Goal: Register for event/course

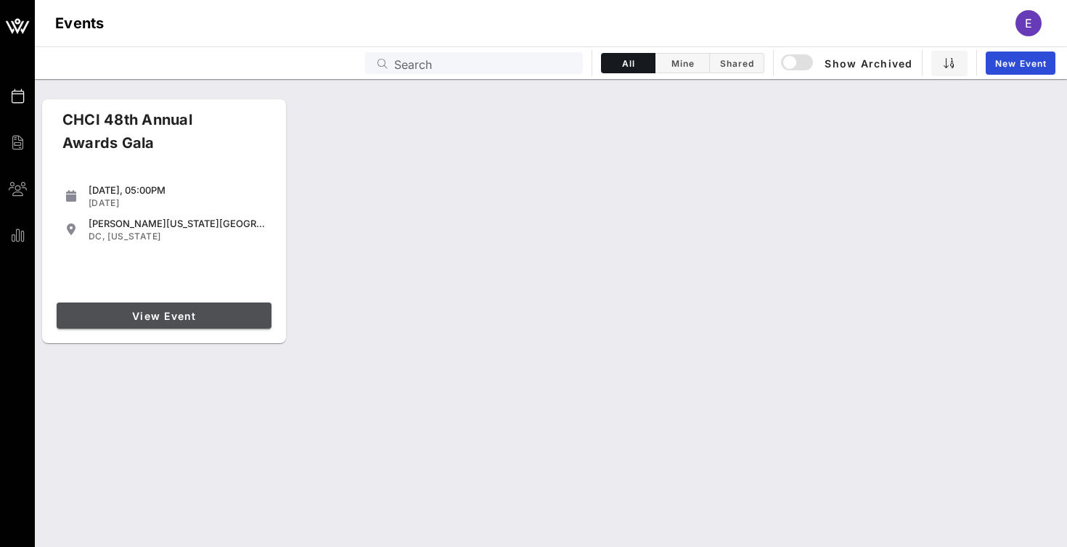
click at [185, 303] on link "View Event" at bounding box center [164, 316] width 215 height 26
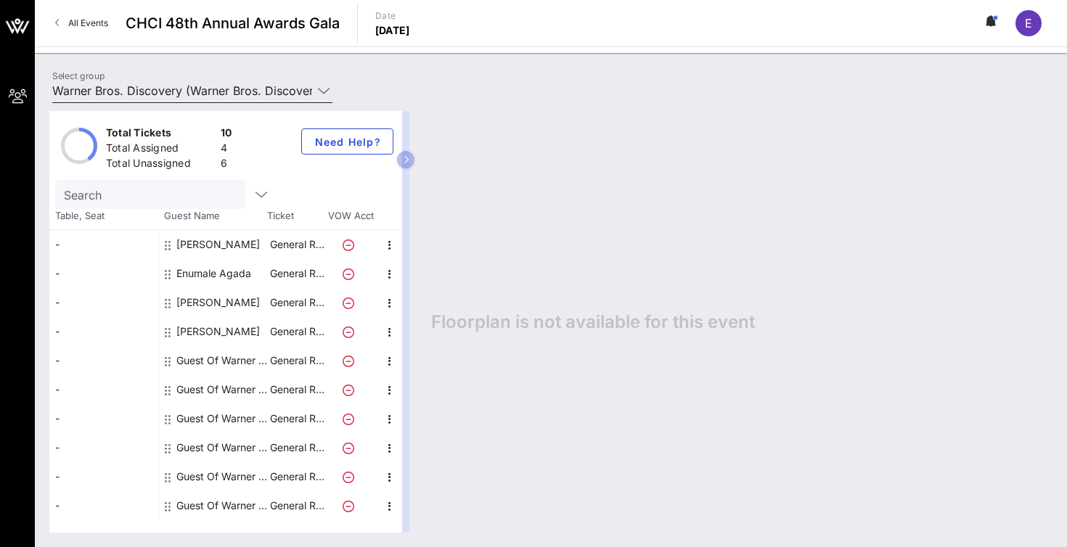
click at [325, 89] on icon at bounding box center [323, 90] width 13 height 17
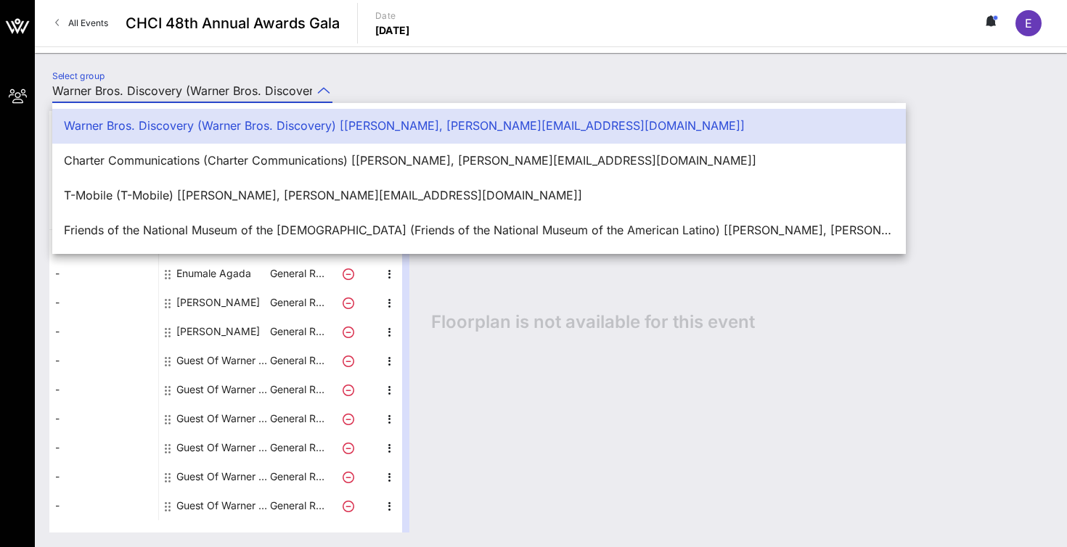
scroll to position [0, 339]
click at [293, 227] on div "Friends of the National Museum of the [DEMOGRAPHIC_DATA] (Friends of the Nation…" at bounding box center [479, 231] width 830 height 14
type input "Friends of the National Museum of the [DEMOGRAPHIC_DATA] (Friends of the Nation…"
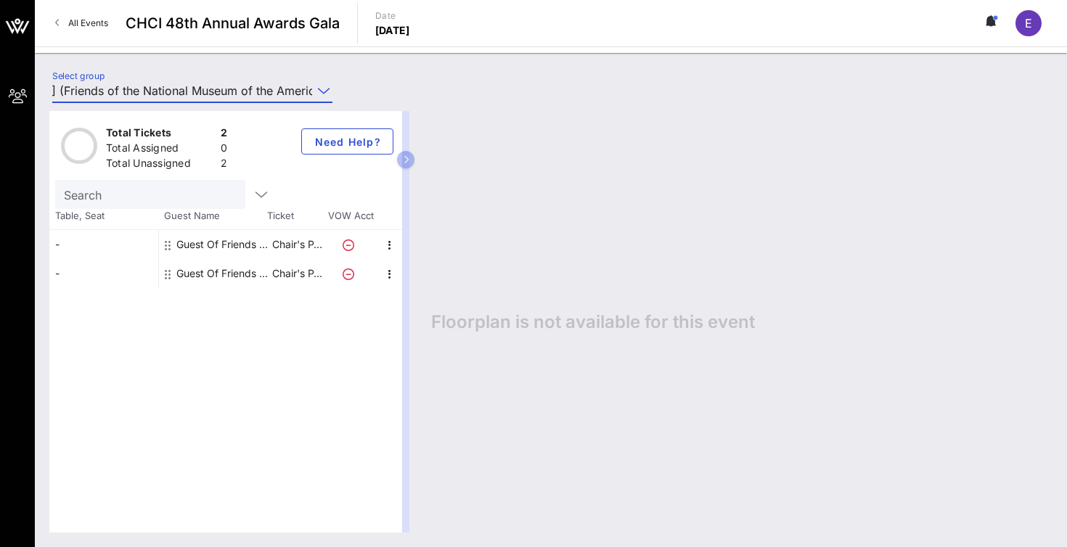
click at [233, 242] on div "Guest Of Friends of the National Museum of the American Latino" at bounding box center [221, 244] width 91 height 29
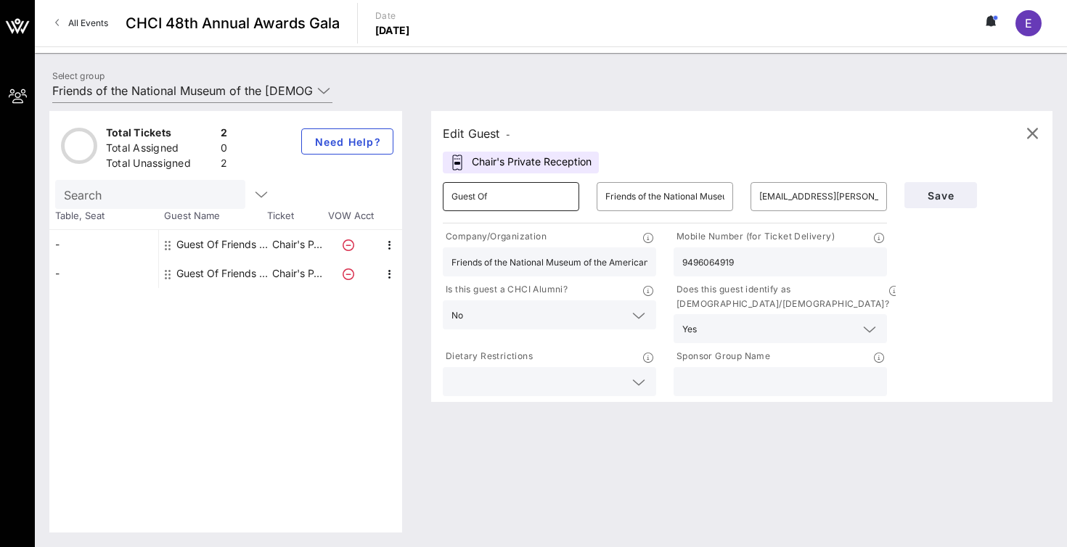
click at [528, 195] on input "Guest Of" at bounding box center [510, 196] width 119 height 23
type input "G"
type input "[PERSON_NAME]"
type input "R"
type input "F"
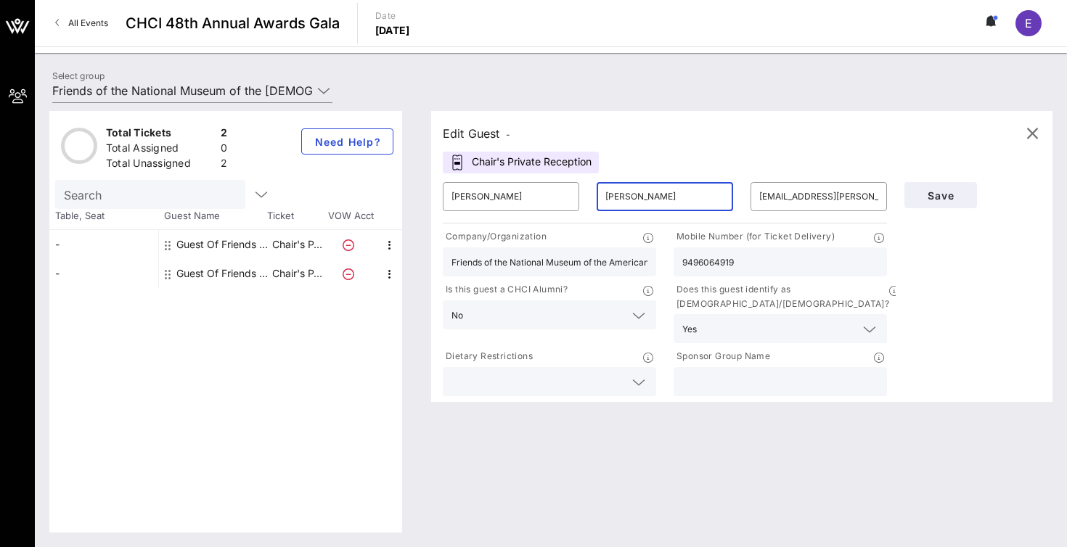
type input "[PERSON_NAME]"
click at [562, 259] on input "Friends of the National Museum of the American Latino" at bounding box center [549, 262] width 196 height 19
click at [724, 372] on input "text" at bounding box center [780, 381] width 196 height 19
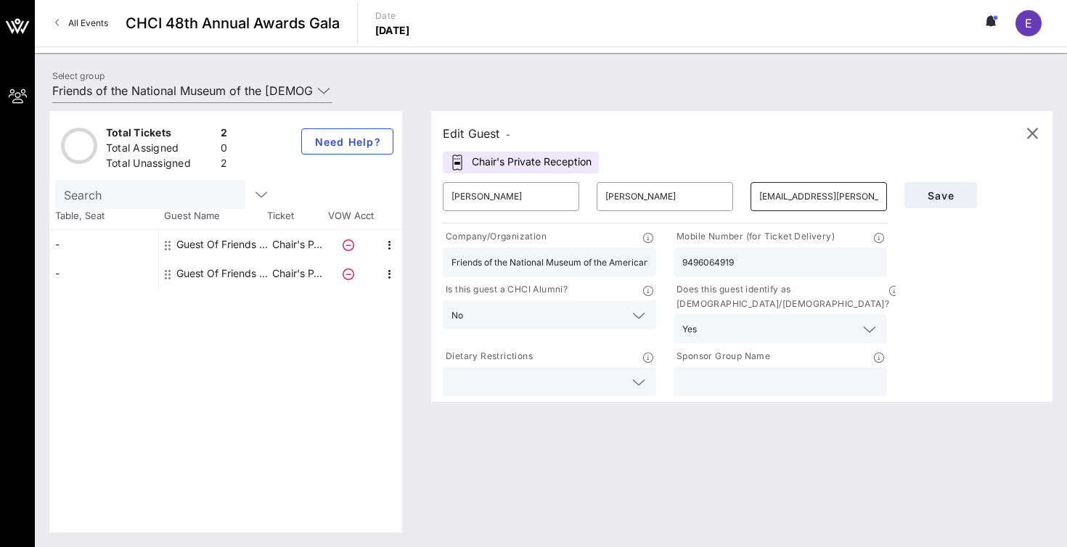
click at [817, 197] on input "[EMAIL_ADDRESS][PERSON_NAME][DOMAIN_NAME]" at bounding box center [818, 196] width 119 height 23
drag, startPoint x: 854, startPoint y: 197, endPoint x: 753, endPoint y: 199, distance: 100.2
click at [753, 199] on div "​ [EMAIL_ADDRESS][PERSON_NAME][DOMAIN_NAME]" at bounding box center [818, 196] width 136 height 29
type input "[PERSON_NAME][EMAIL_ADDRESS][DOMAIN_NAME]"
click at [942, 198] on span "Save" at bounding box center [940, 195] width 49 height 12
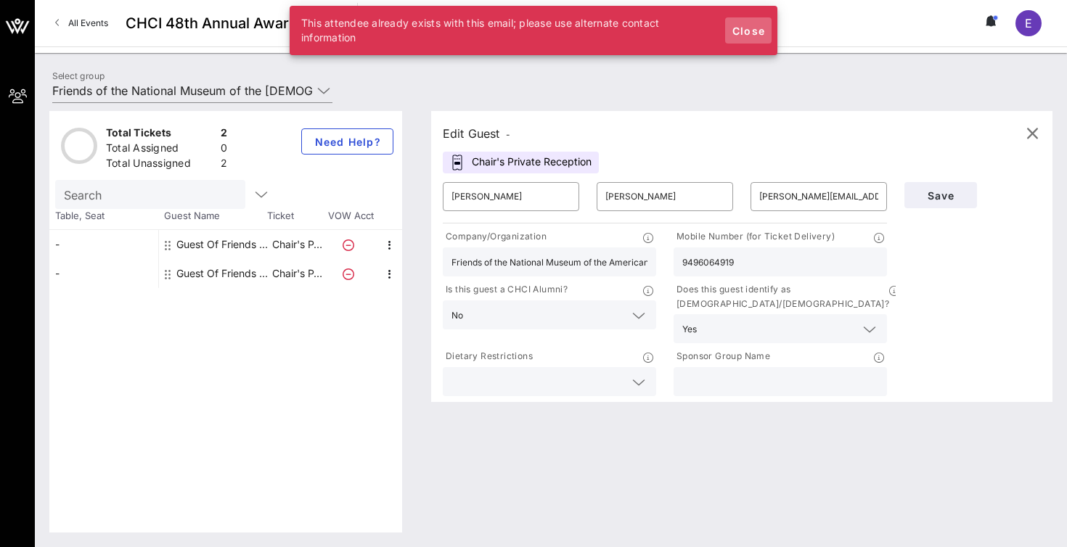
click at [747, 28] on span "Close" at bounding box center [748, 31] width 35 height 12
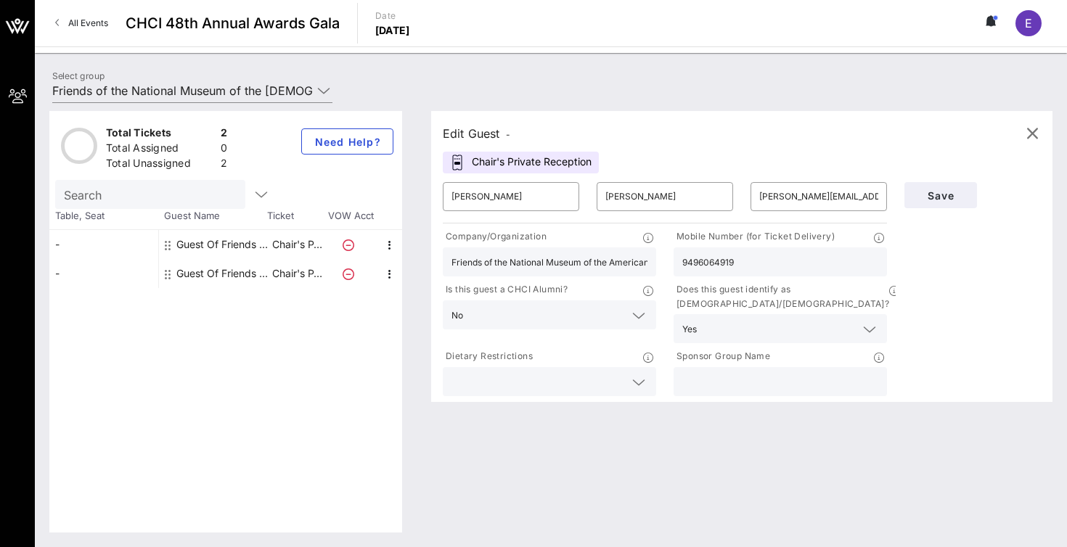
click at [208, 276] on div "Guest Of Friends of the National Museum of the American Latino" at bounding box center [221, 273] width 91 height 29
type input "Guest Of"
type input "Friends of the National Museum of the American Latino"
click at [239, 242] on div "Guest Of Friends of the National Museum of the American Latino" at bounding box center [221, 244] width 91 height 29
type input "[EMAIL_ADDRESS][PERSON_NAME][DOMAIN_NAME]"
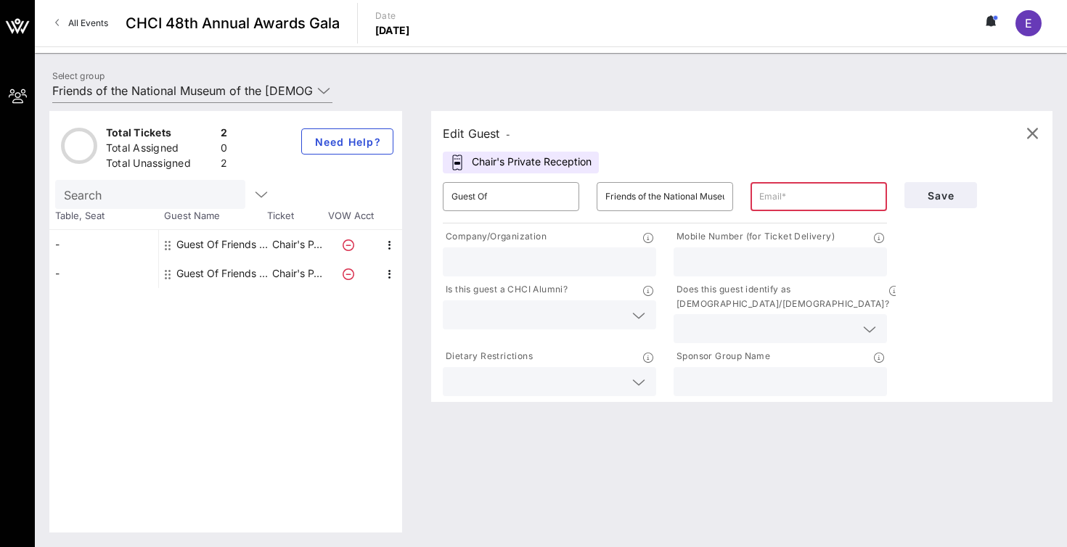
type input "Friends of the National Museum of the American Latino"
type input "9496064919"
click at [797, 199] on input "[EMAIL_ADDRESS][PERSON_NAME][DOMAIN_NAME]" at bounding box center [818, 196] width 119 height 23
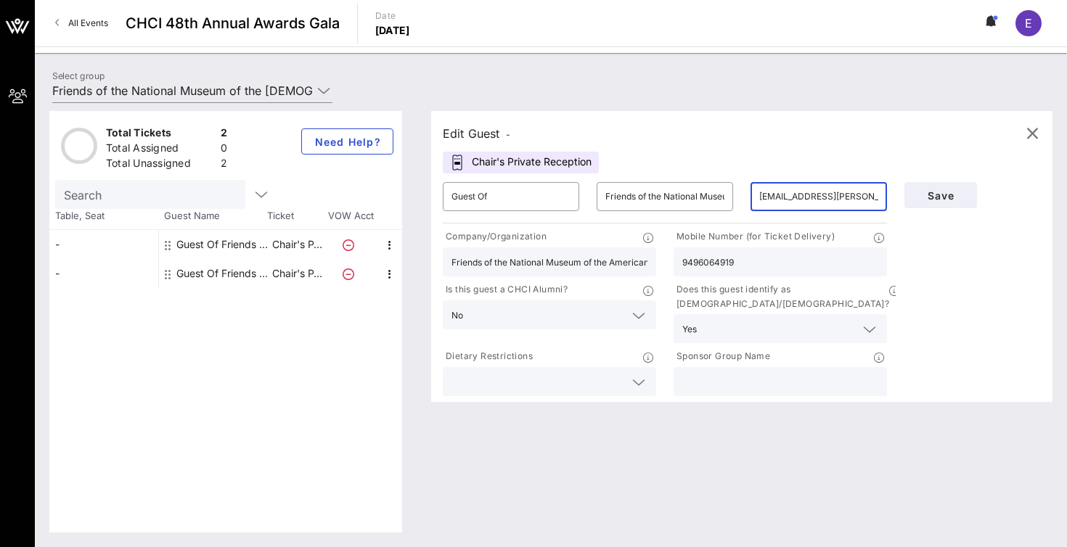
click at [797, 199] on input "[EMAIL_ADDRESS][PERSON_NAME][DOMAIN_NAME]" at bounding box center [818, 196] width 119 height 23
type input "[PERSON_NAME][EMAIL_ADDRESS][DOMAIN_NAME]"
click at [949, 197] on span "Save" at bounding box center [940, 195] width 49 height 12
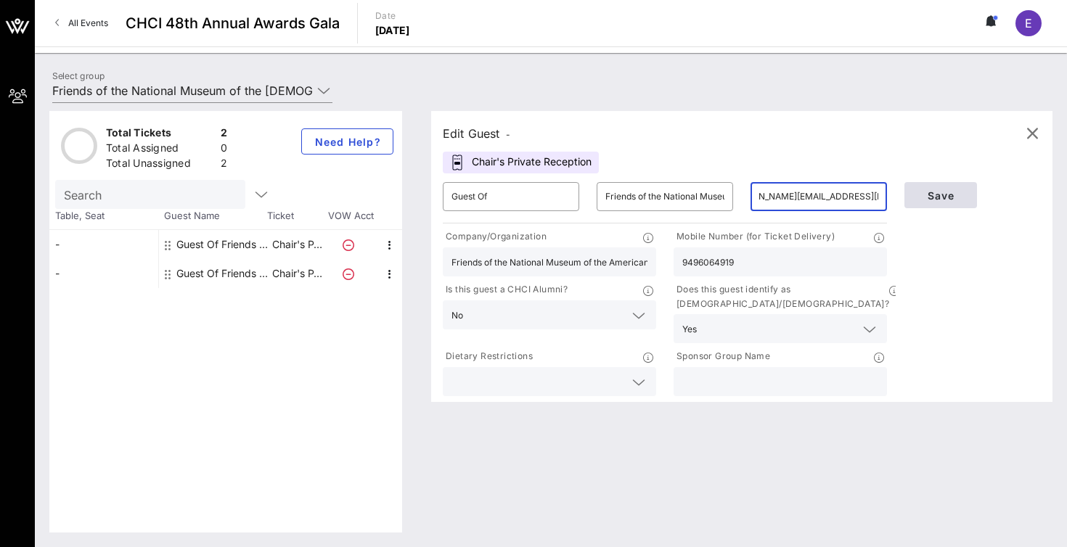
scroll to position [0, 0]
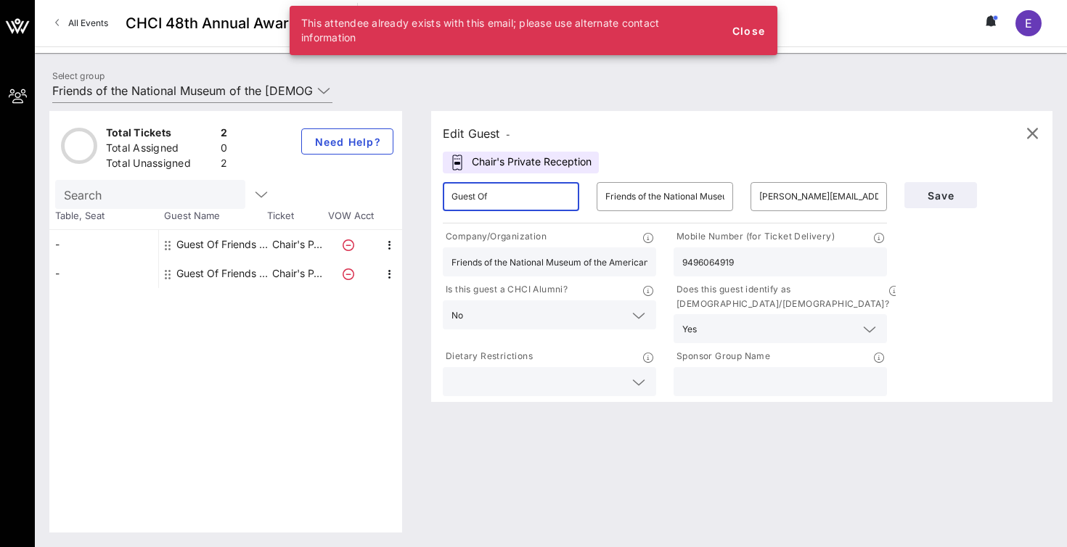
click at [504, 199] on input "Guest Of" at bounding box center [510, 196] width 119 height 23
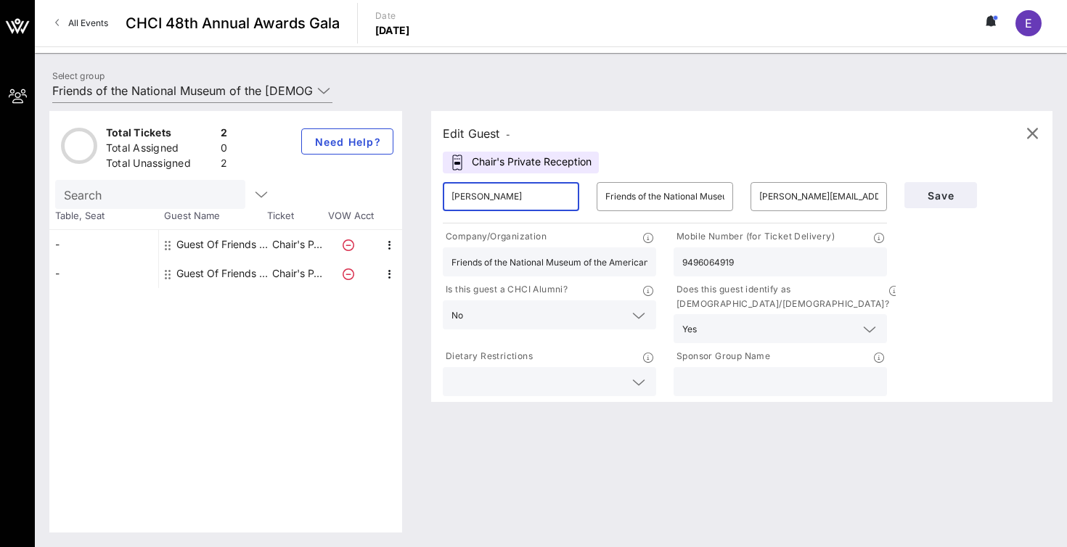
type input "[PERSON_NAME]"
click at [793, 195] on input "[PERSON_NAME][EMAIL_ADDRESS][DOMAIN_NAME]" at bounding box center [818, 196] width 119 height 23
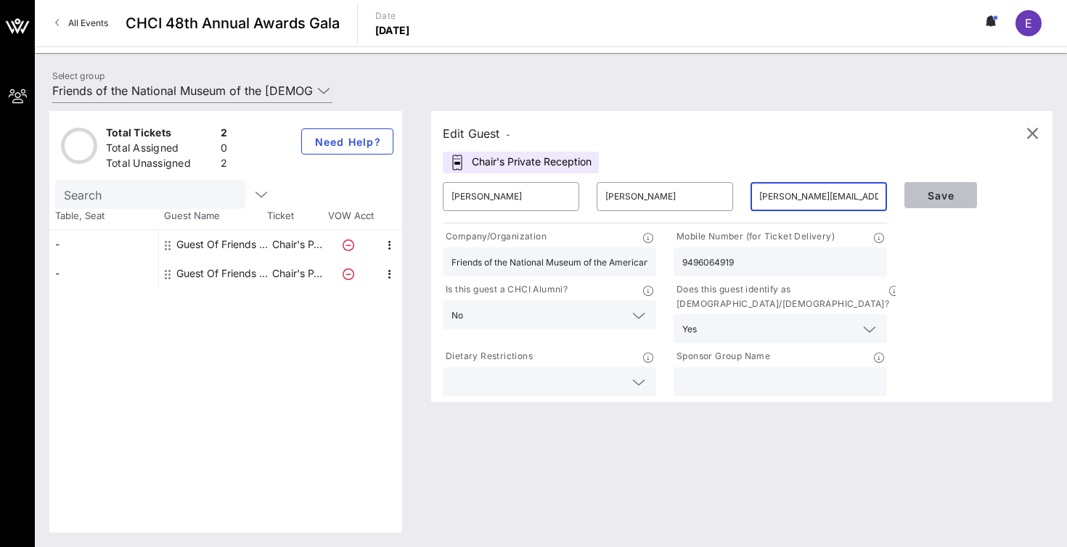
click at [952, 195] on span "Save" at bounding box center [940, 195] width 49 height 12
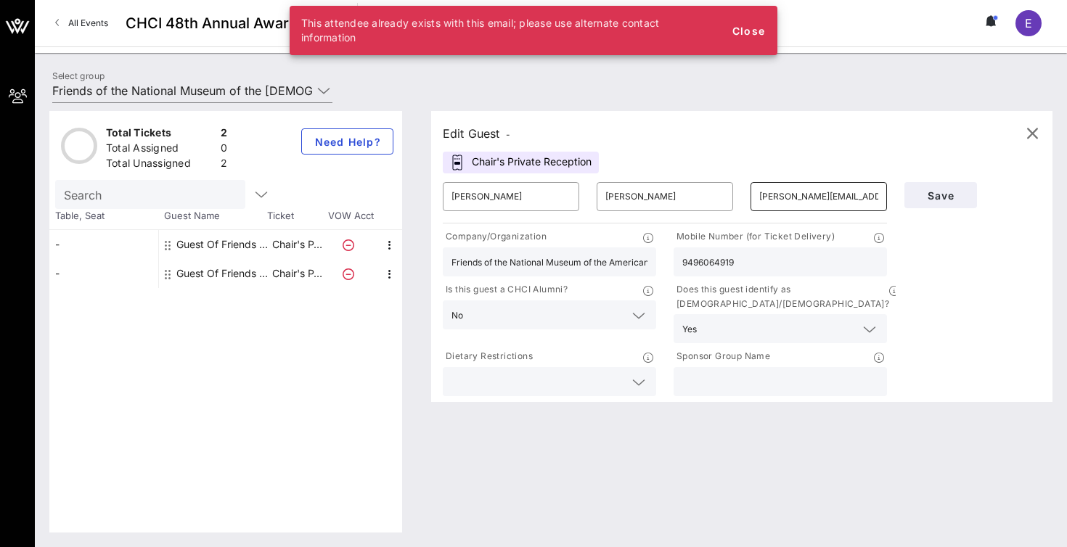
click at [842, 181] on div "​ [PERSON_NAME][EMAIL_ADDRESS][DOMAIN_NAME]" at bounding box center [819, 196] width 154 height 46
click at [825, 191] on input "[PERSON_NAME][EMAIL_ADDRESS][DOMAIN_NAME]" at bounding box center [818, 196] width 119 height 23
click at [825, 189] on input "[PERSON_NAME][EMAIL_ADDRESS][DOMAIN_NAME]" at bounding box center [818, 196] width 119 height 23
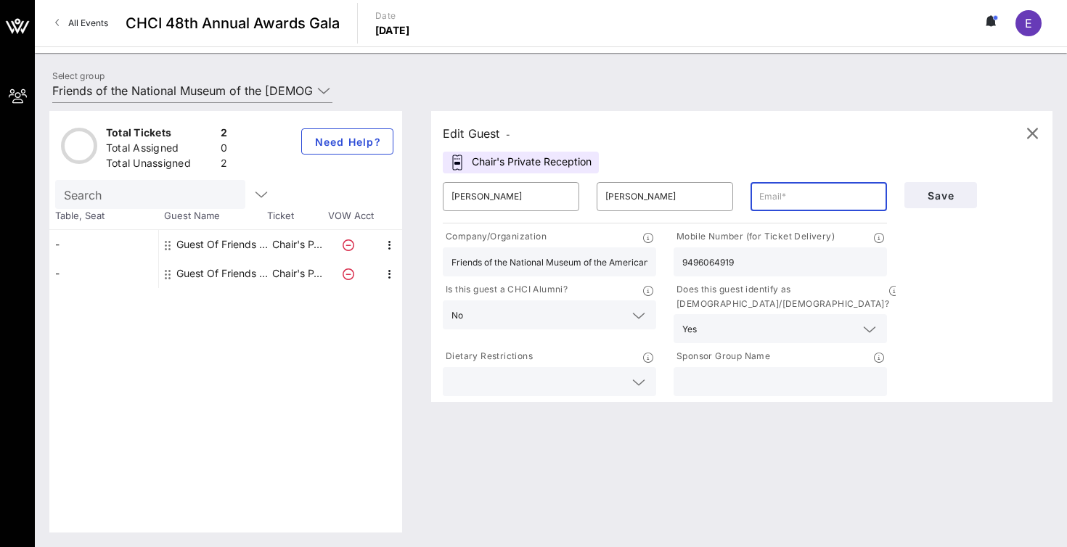
type input "\"
click at [764, 109] on div "Total Tickets 2 Total Assigned 0 Total Unassigned 2 Need Help? Search Table, Se…" at bounding box center [551, 322] width 1032 height 451
click at [200, 280] on div "Guest Of Friends of the National Museum of the American Latino" at bounding box center [221, 273] width 91 height 29
type input "Guest Of"
type input "Friends of the National Museum of the American Latino"
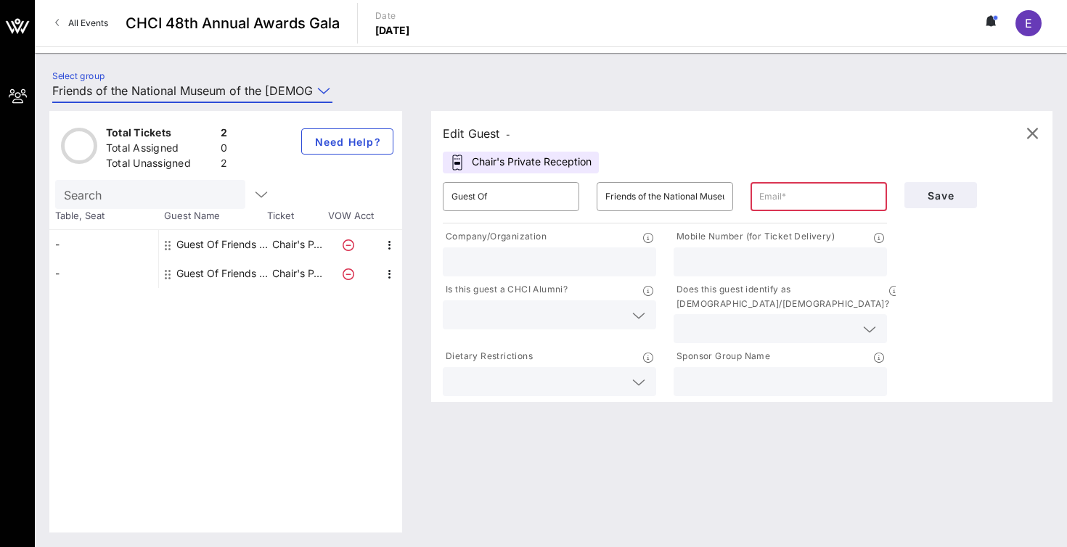
click at [262, 94] on input "Friends of the National Museum of the [DEMOGRAPHIC_DATA] (Friends of the Nation…" at bounding box center [182, 90] width 260 height 23
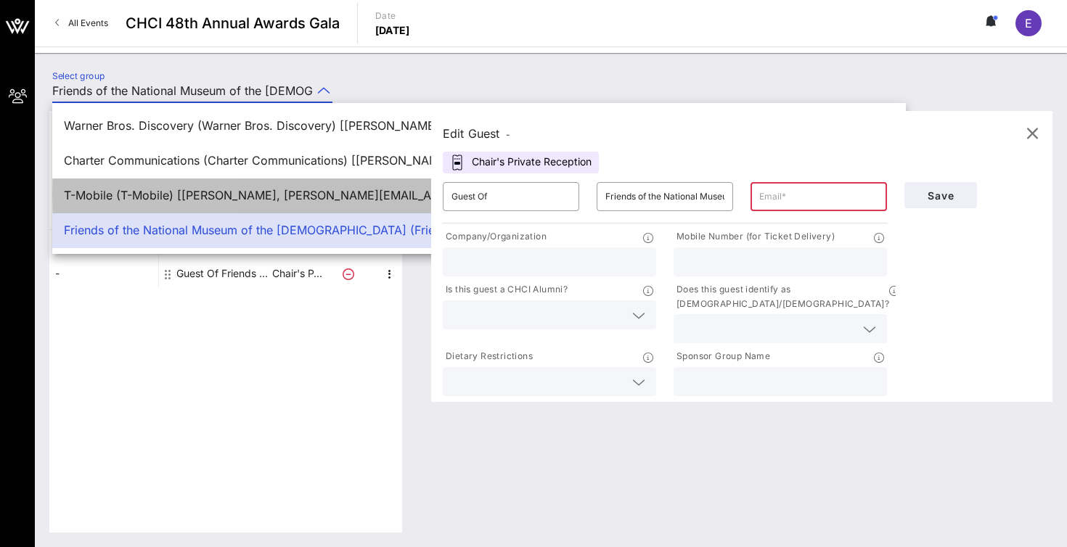
click at [228, 195] on div "T-Mobile (T-Mobile) [[PERSON_NAME], [PERSON_NAME][EMAIL_ADDRESS][DOMAIN_NAME]]" at bounding box center [479, 196] width 830 height 14
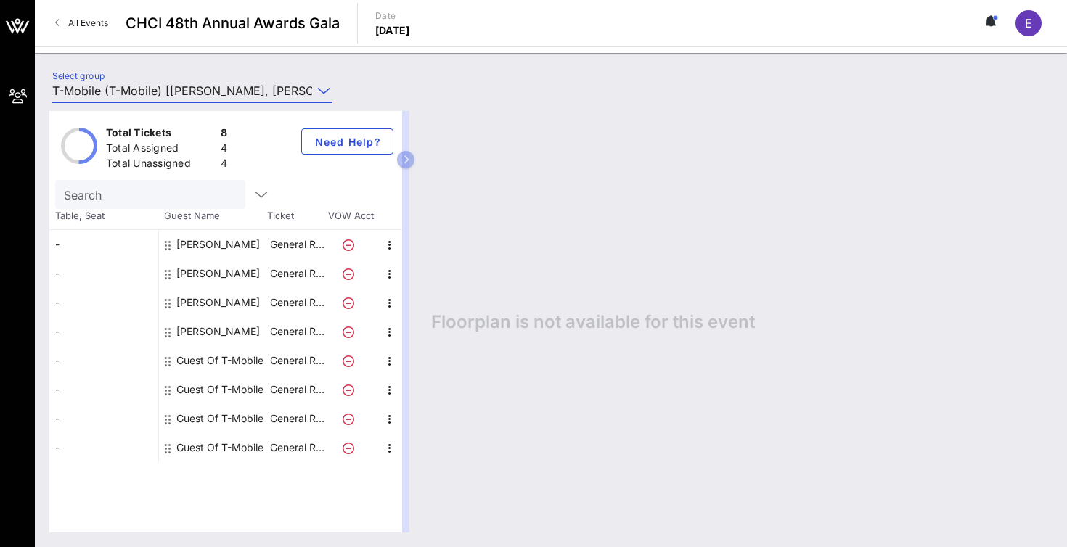
click at [312, 91] on div at bounding box center [322, 90] width 20 height 17
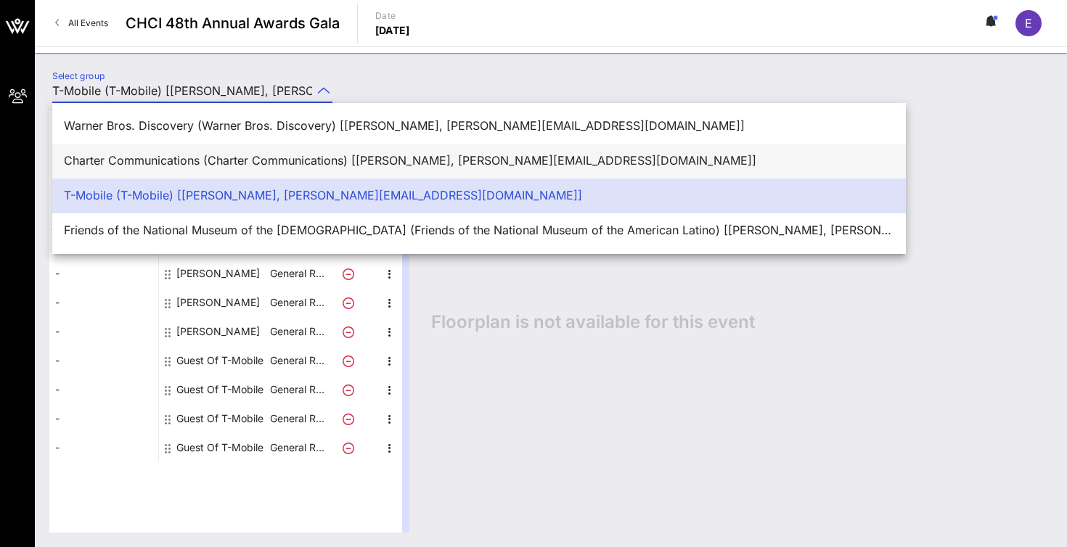
click at [278, 153] on div "Charter Communications (Charter Communications) [[PERSON_NAME], [PERSON_NAME][E…" at bounding box center [479, 160] width 830 height 31
type input "Charter Communications (Charter Communications) [[PERSON_NAME], [PERSON_NAME][E…"
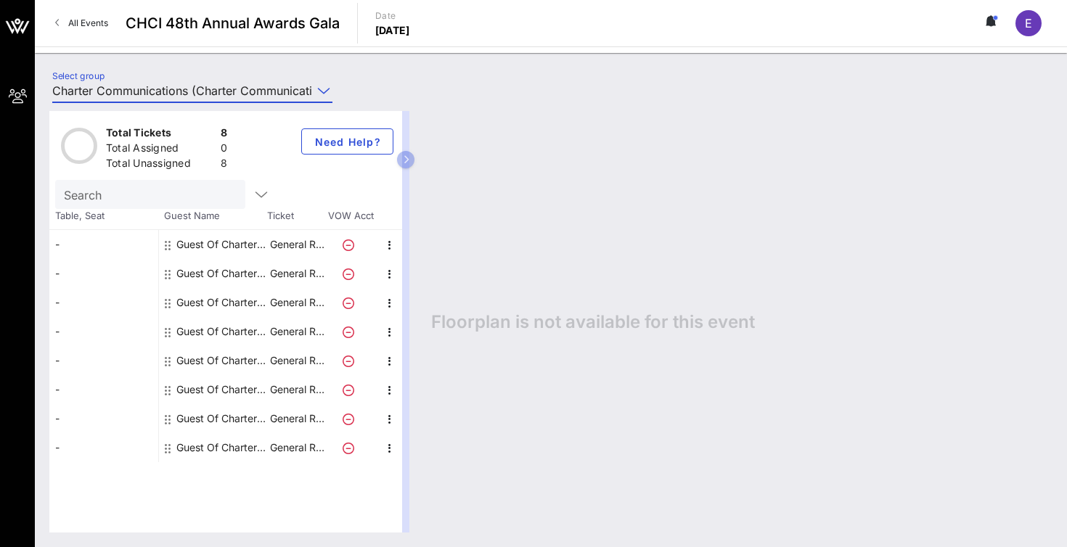
click at [226, 240] on div "Guest Of Charter Communications" at bounding box center [221, 244] width 91 height 29
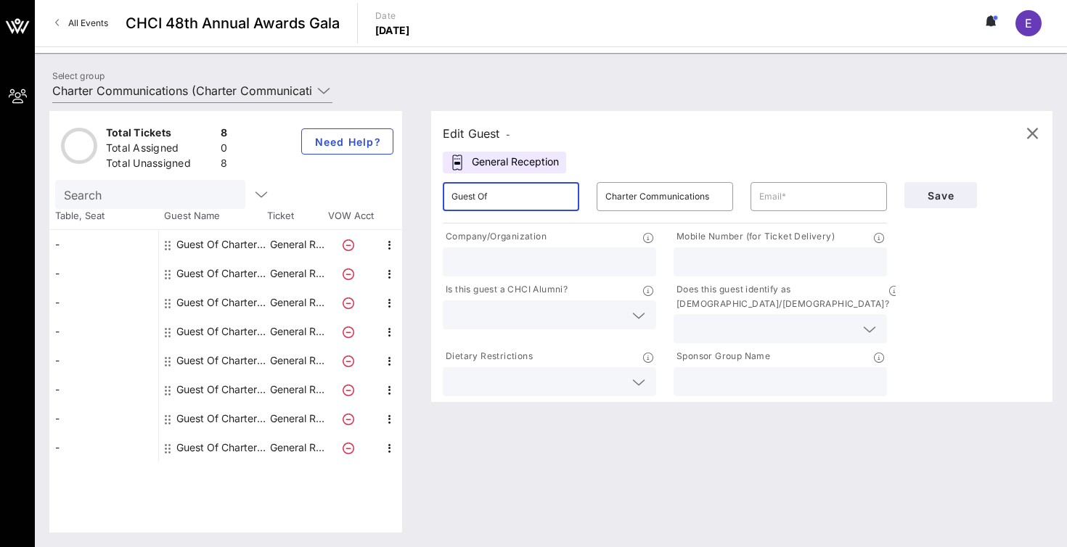
click at [504, 200] on input "Guest Of" at bounding box center [510, 196] width 119 height 23
type input "[US_STATE]"
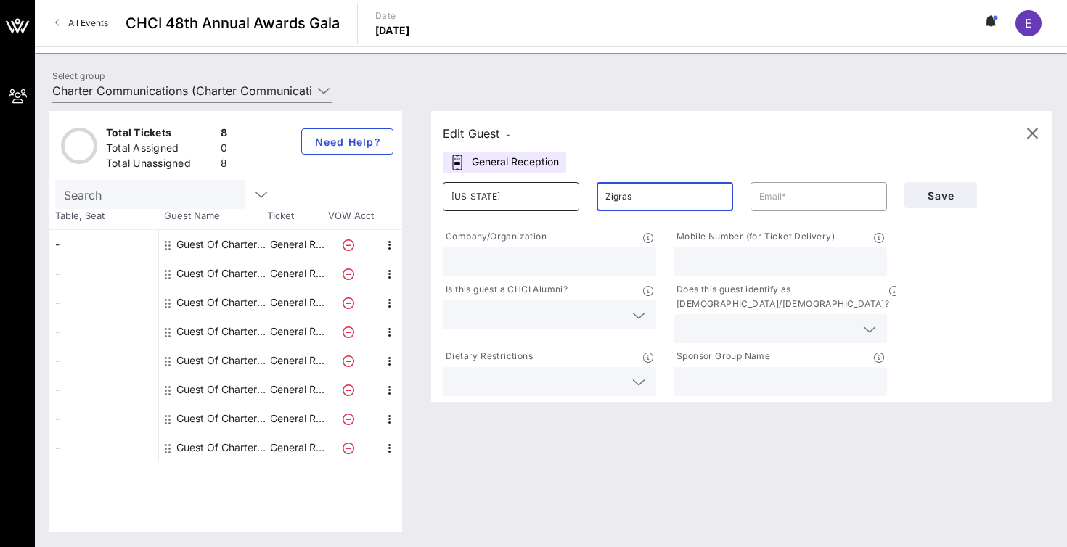
type input "Zigras"
click at [699, 367] on div at bounding box center [780, 381] width 196 height 29
type input "Charter Communications"
click at [797, 206] on input "text" at bounding box center [818, 196] width 119 height 23
paste input "[US_STATE][EMAIL_ADDRESS][DOMAIN_NAME]"
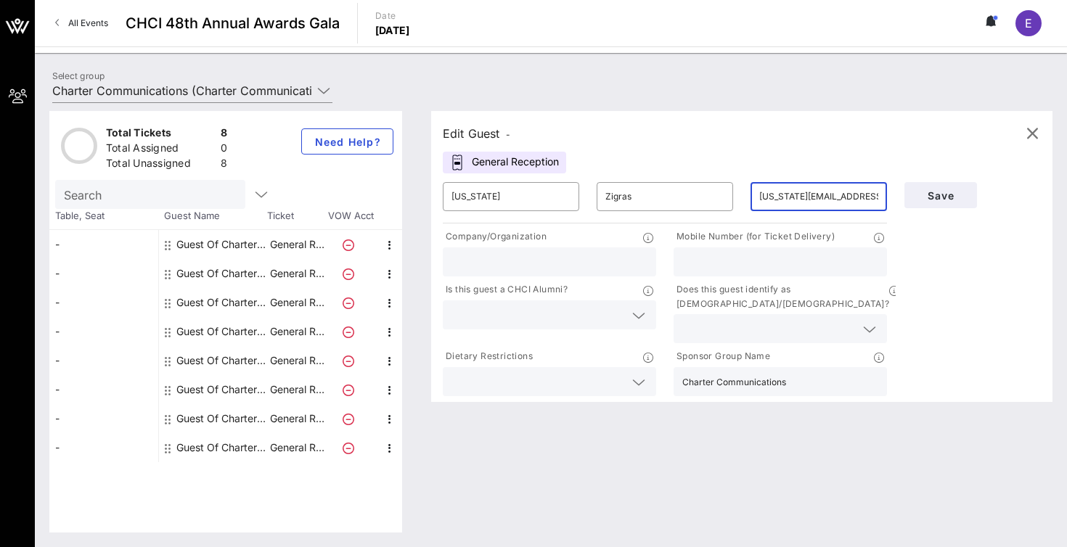
type input "[US_STATE][EMAIL_ADDRESS][DOMAIN_NAME]"
click at [546, 255] on input "text" at bounding box center [549, 262] width 196 height 19
drag, startPoint x: 792, startPoint y: 368, endPoint x: 675, endPoint y: 372, distance: 116.9
click at [675, 372] on div "Charter Communications" at bounding box center [780, 381] width 213 height 29
click at [597, 263] on input "text" at bounding box center [549, 262] width 196 height 19
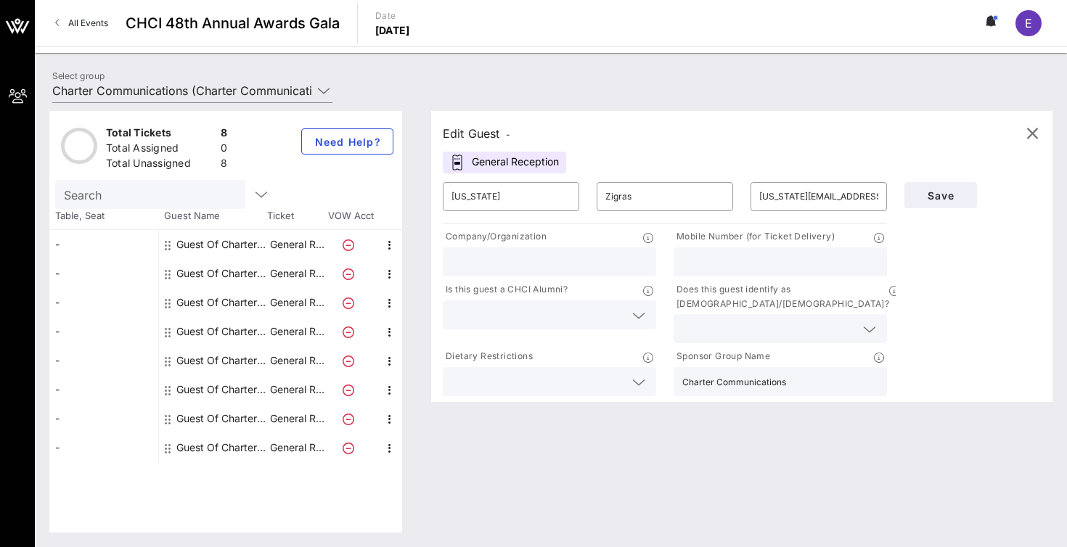
paste input "Charter Communications"
click at [921, 202] on button "Save" at bounding box center [940, 195] width 73 height 26
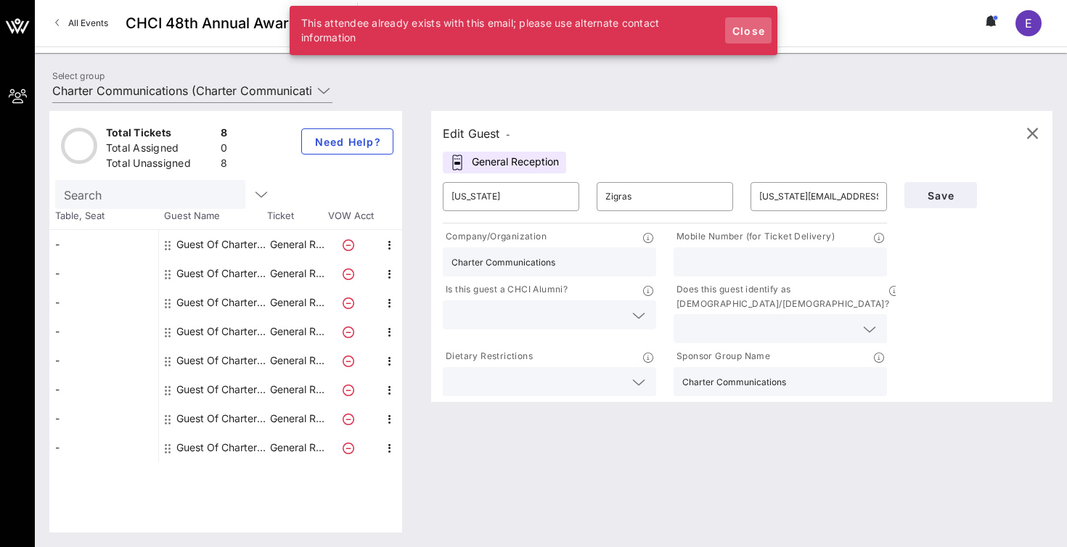
click at [739, 33] on span "Close" at bounding box center [748, 31] width 35 height 12
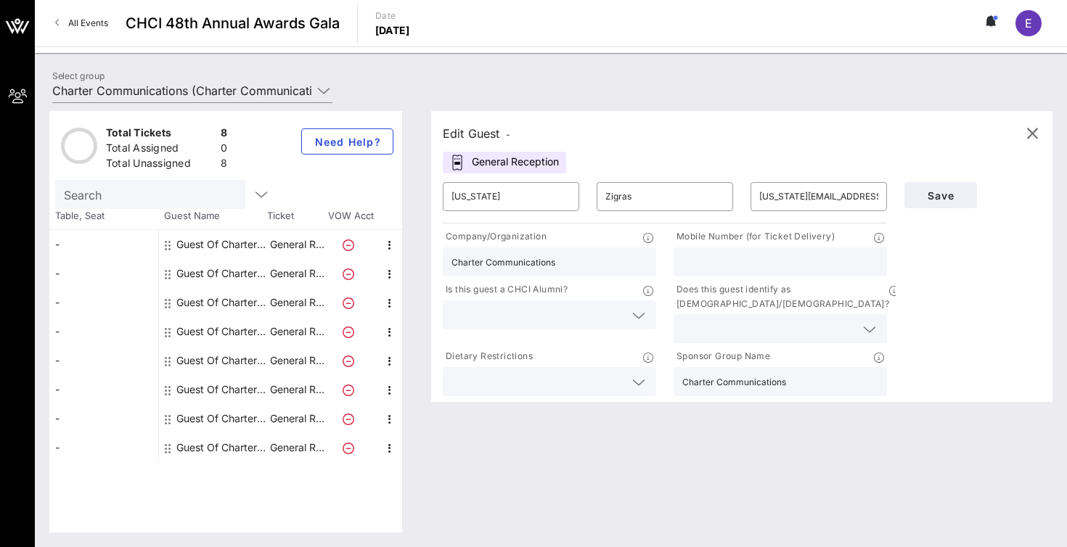
click at [567, 263] on input "Charter Communications" at bounding box center [549, 262] width 196 height 19
type input "Intersect"
click at [801, 372] on input "Charter Communications" at bounding box center [780, 381] width 196 height 19
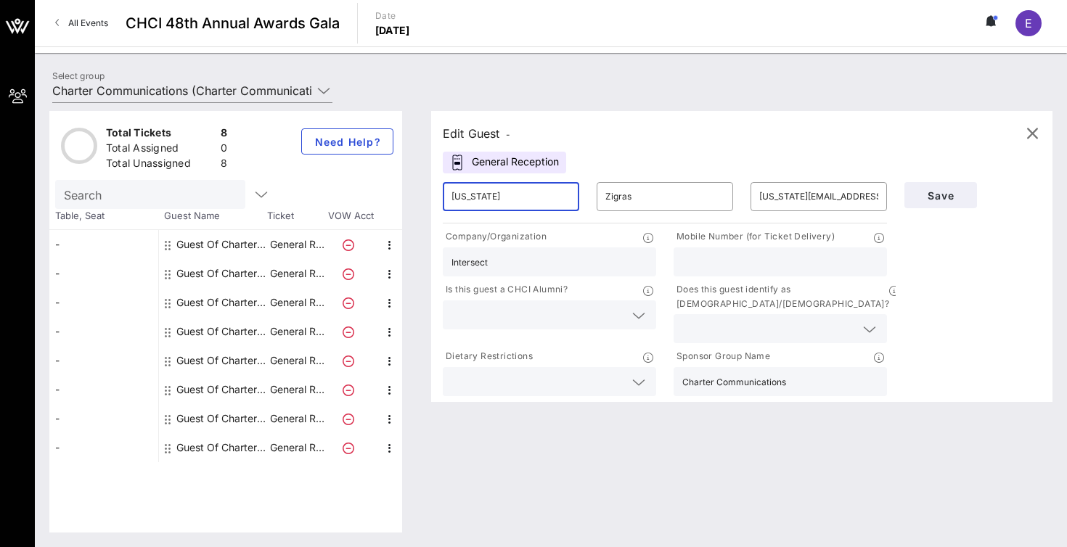
drag, startPoint x: 487, startPoint y: 192, endPoint x: 446, endPoint y: 189, distance: 40.7
click at [446, 189] on div "​ [US_STATE]" at bounding box center [511, 196] width 136 height 29
drag, startPoint x: 641, startPoint y: 196, endPoint x: 570, endPoint y: 195, distance: 70.4
click at [570, 195] on div "​ ​ Zigras ​ [US_STATE][EMAIL_ADDRESS][DOMAIN_NAME]" at bounding box center [665, 196] width 462 height 46
click at [777, 200] on input "[US_STATE][EMAIL_ADDRESS][DOMAIN_NAME]" at bounding box center [818, 196] width 119 height 23
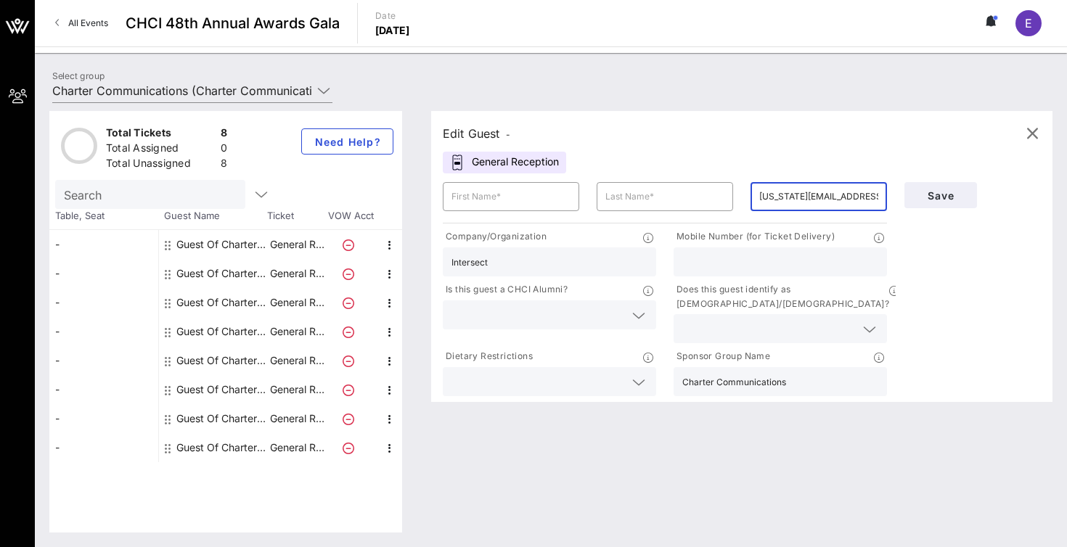
click at [777, 200] on input "[US_STATE][EMAIL_ADDRESS][DOMAIN_NAME]" at bounding box center [818, 196] width 119 height 23
click at [513, 189] on input "text" at bounding box center [510, 196] width 119 height 23
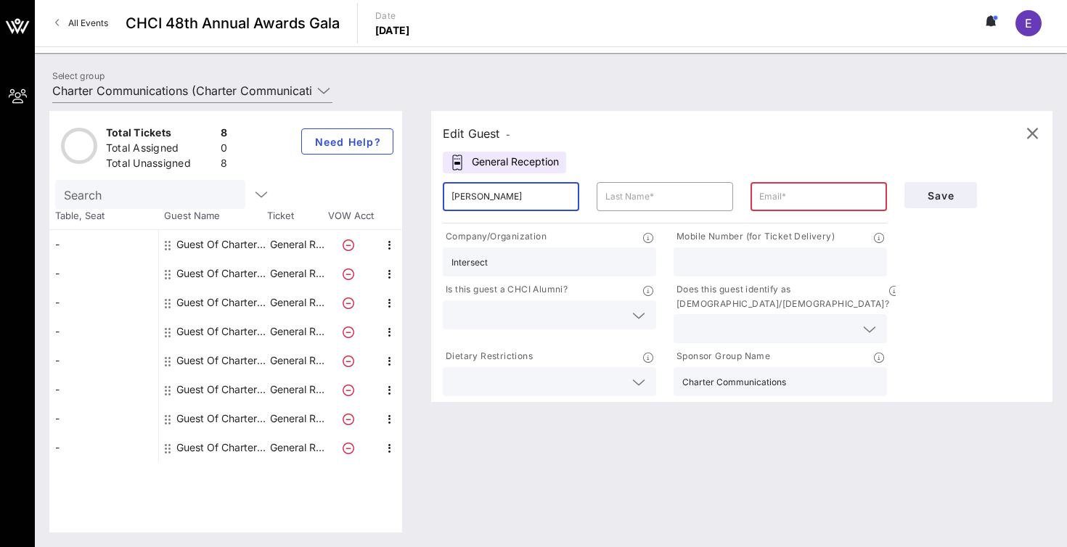
type input "[PERSON_NAME]"
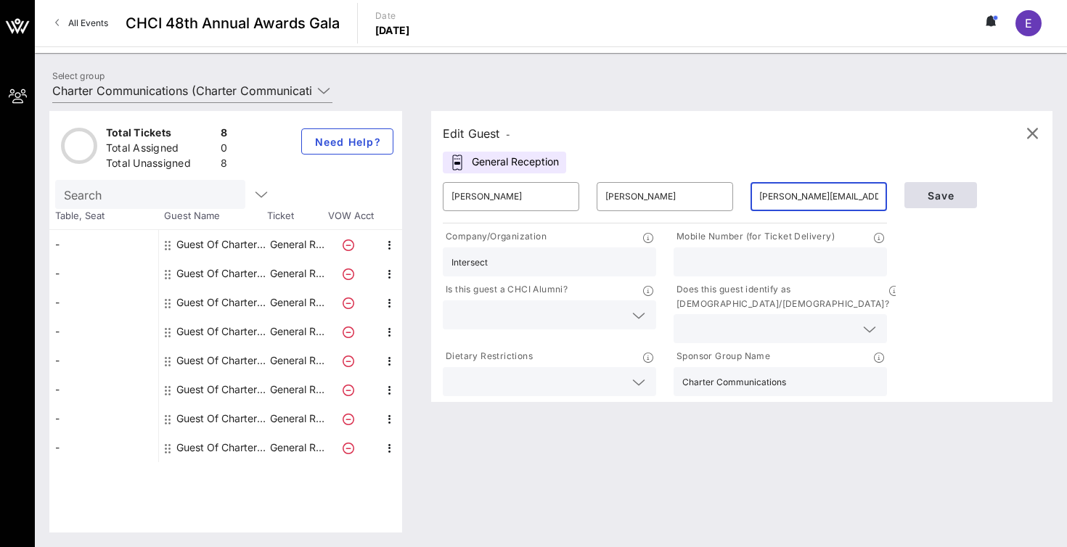
type input "[PERSON_NAME][EMAIL_ADDRESS][DOMAIN_NAME]"
click at [931, 197] on span "Save" at bounding box center [940, 195] width 49 height 12
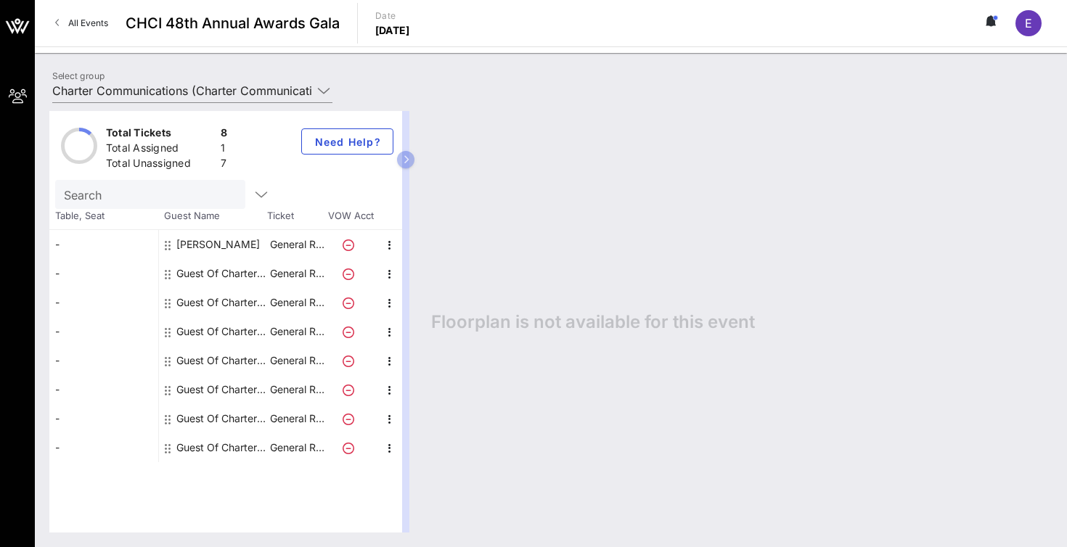
click at [205, 273] on div "Guest Of Charter Communications" at bounding box center [221, 273] width 91 height 29
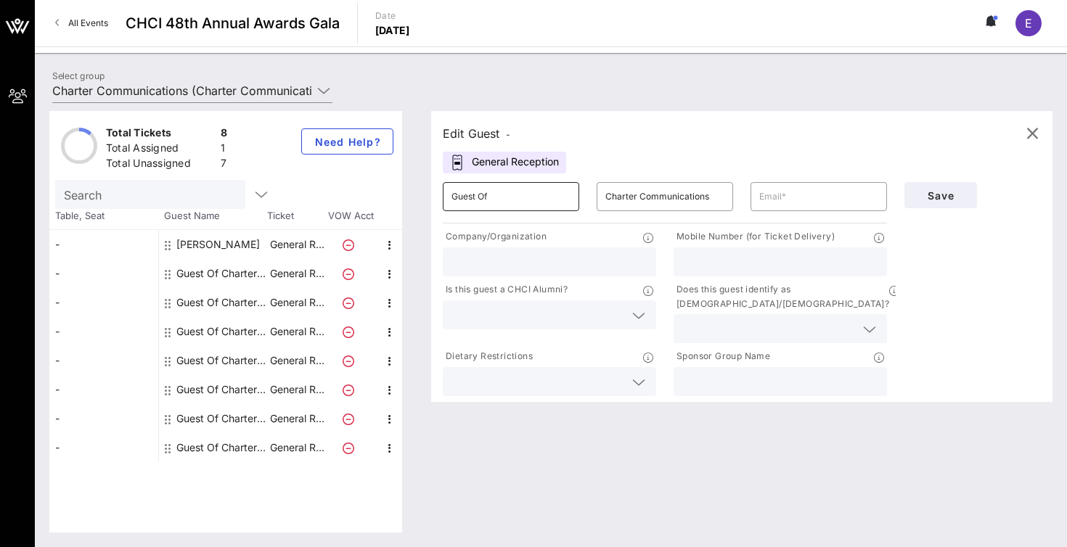
click at [536, 194] on input "Guest Of" at bounding box center [510, 196] width 119 height 23
type input "[PERSON_NAME]"
drag, startPoint x: 715, startPoint y: 200, endPoint x: 597, endPoint y: 198, distance: 118.3
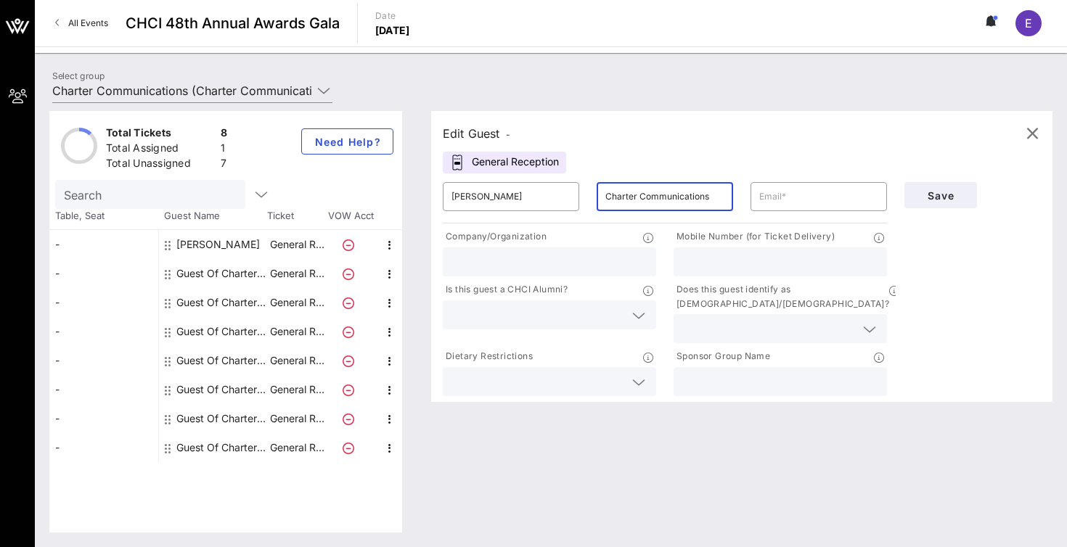
click at [597, 198] on div "​ Charter Communications" at bounding box center [665, 196] width 136 height 29
click at [721, 372] on input "text" at bounding box center [780, 381] width 196 height 19
paste input "Charter Communications"
type input "Charter Communications"
click at [638, 207] on input "text" at bounding box center [664, 196] width 119 height 23
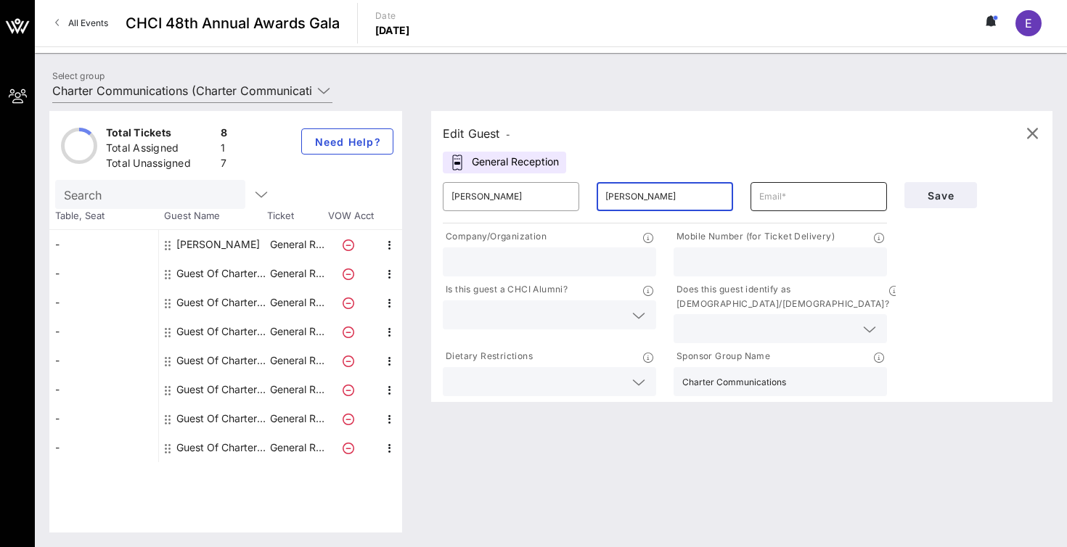
type input "[PERSON_NAME]"
click at [800, 200] on input "text" at bounding box center [818, 196] width 119 height 23
type input "i"
type input "[PERSON_NAME][EMAIL_ADDRESS][DOMAIN_NAME]"
click at [604, 261] on input "text" at bounding box center [549, 262] width 196 height 19
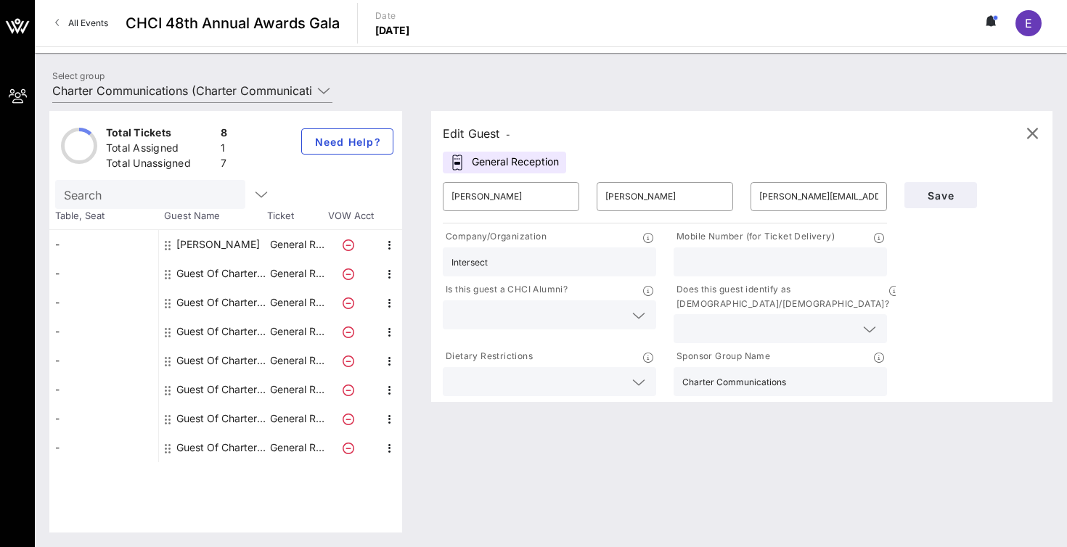
type input "Intersect"
click at [729, 251] on div at bounding box center [780, 261] width 196 height 29
type input "9493954901"
click at [938, 195] on span "Save" at bounding box center [940, 195] width 49 height 12
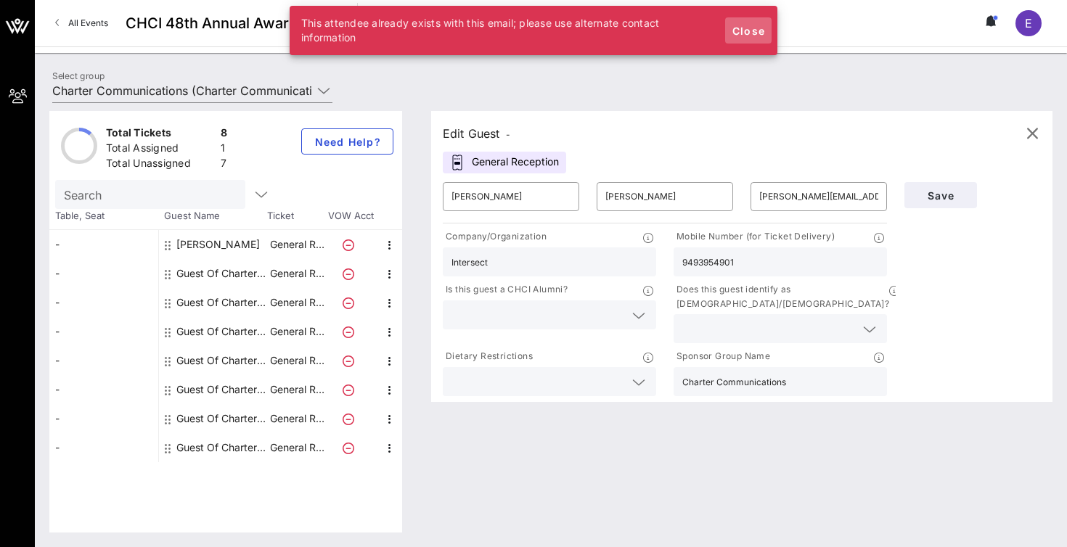
click at [752, 23] on button "Close" at bounding box center [748, 30] width 46 height 26
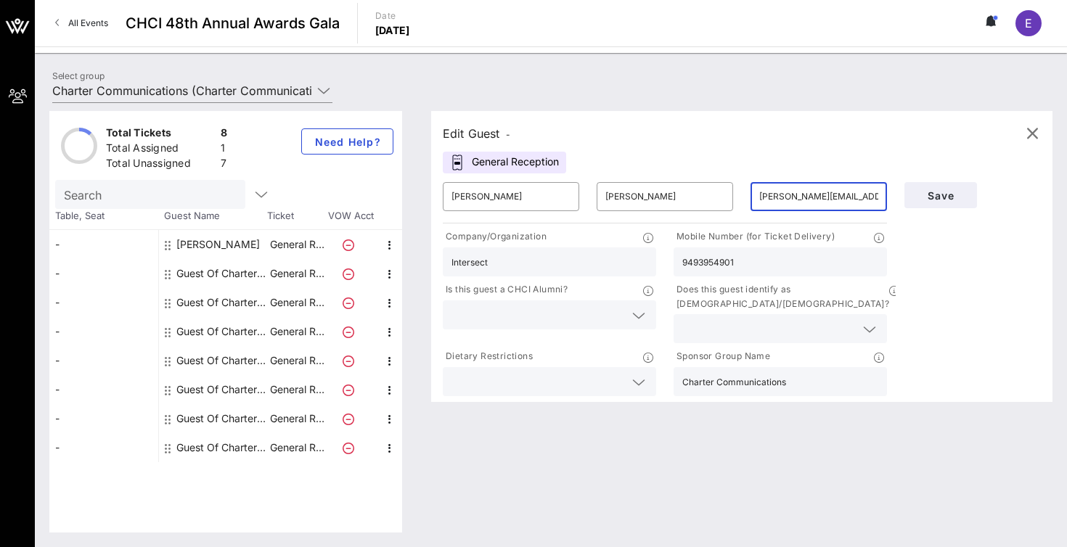
click at [801, 203] on input "[PERSON_NAME][EMAIL_ADDRESS][DOMAIN_NAME]" at bounding box center [818, 196] width 119 height 23
paste input "[EMAIL_ADDRESS][DOMAIN_NAME]"
type input "[EMAIL_ADDRESS][DOMAIN_NAME]"
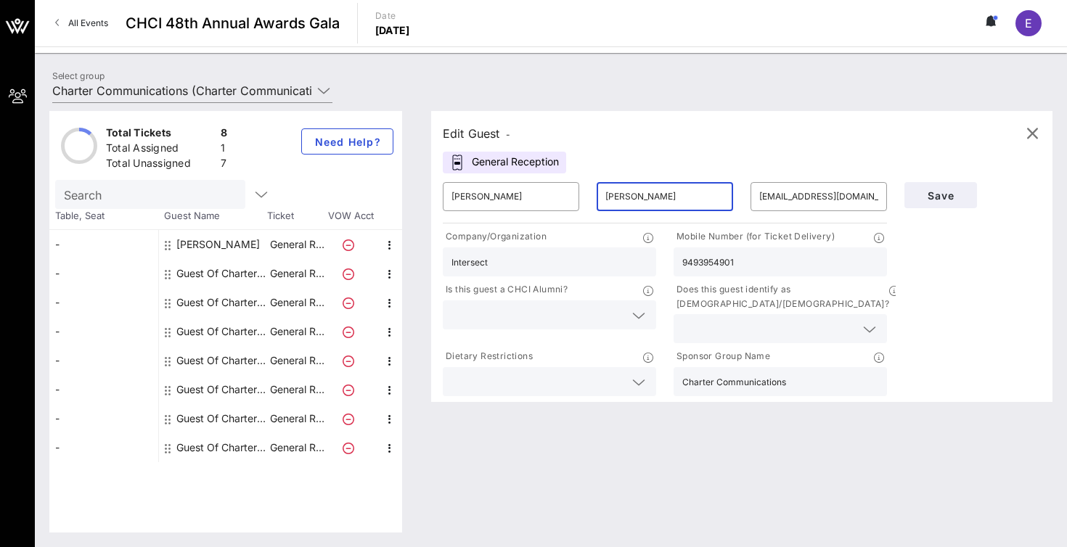
drag, startPoint x: 681, startPoint y: 186, endPoint x: 621, endPoint y: 182, distance: 59.6
click at [621, 183] on div "[PERSON_NAME]" at bounding box center [664, 196] width 119 height 29
click at [663, 195] on input "[PERSON_NAME]" at bounding box center [664, 196] width 119 height 23
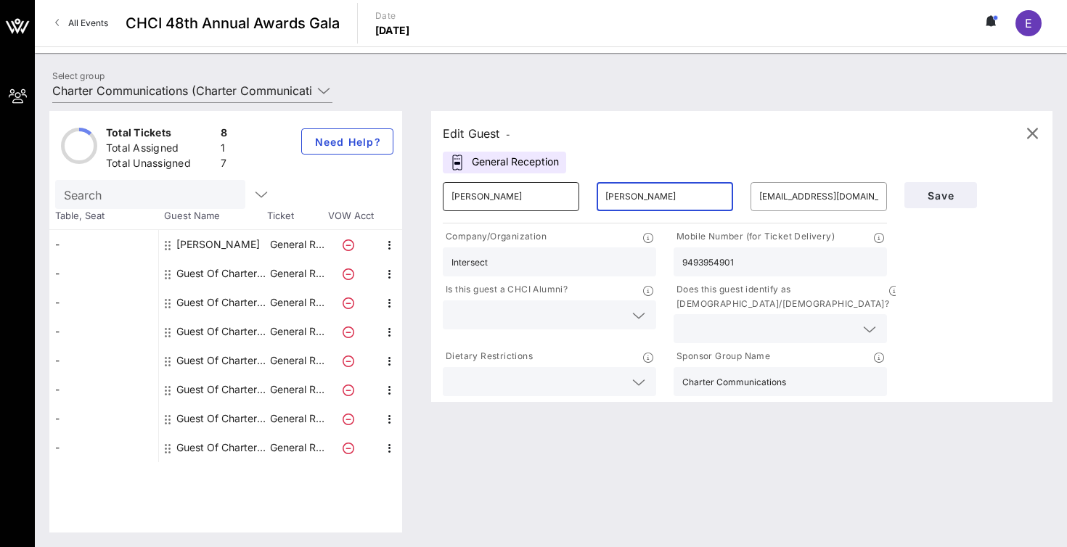
type input "[PERSON_NAME]"
drag, startPoint x: 482, startPoint y: 195, endPoint x: 414, endPoint y: 195, distance: 68.2
click at [414, 195] on div "Total Tickets 8 Total Assigned 1 Total Unassigned 7 Need Help? Search Table, Se…" at bounding box center [550, 322] width 1003 height 422
type input "[PERSON_NAME]"
drag, startPoint x: 506, startPoint y: 262, endPoint x: 426, endPoint y: 262, distance: 79.8
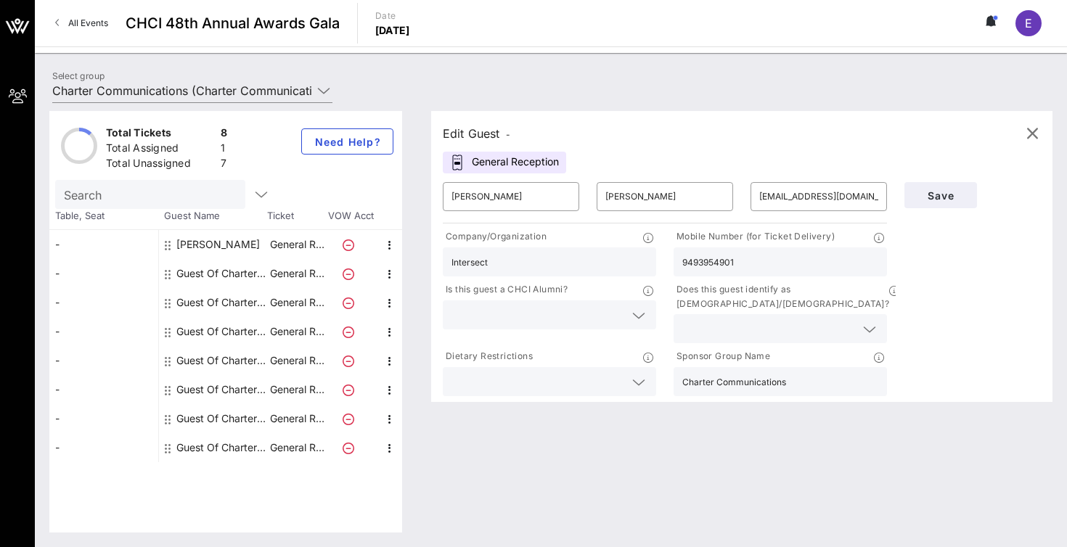
click at [426, 262] on div "Edit Guest - General Reception ​ [PERSON_NAME] ​ [PERSON_NAME] ​ [PERSON_NAME][…" at bounding box center [735, 322] width 636 height 422
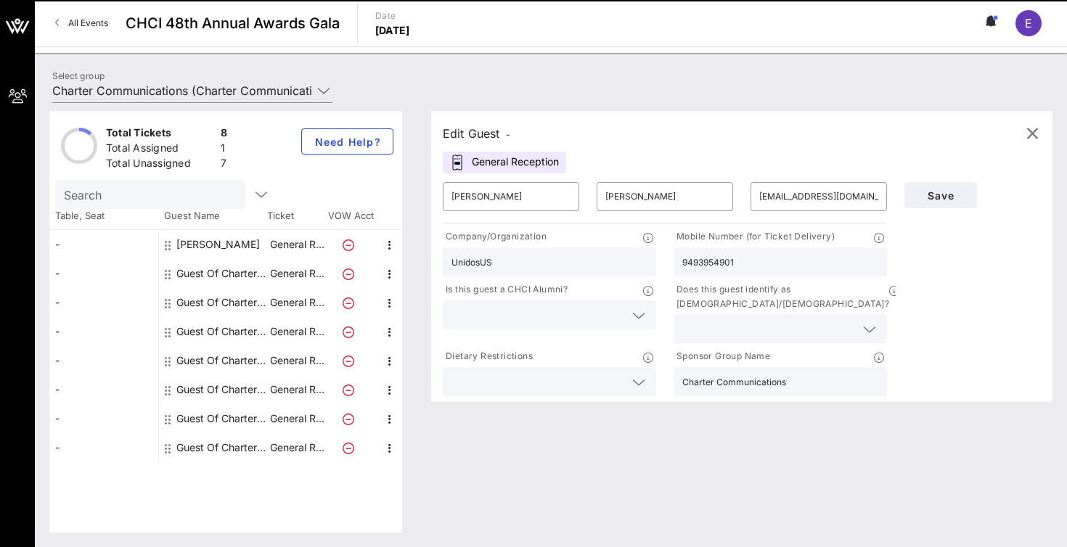
drag, startPoint x: 744, startPoint y: 266, endPoint x: 650, endPoint y: 263, distance: 93.7
click at [650, 263] on div "Company/Organization UnidosUS Mobile Number (for Ticket Delivery) 9493954901 Is…" at bounding box center [665, 312] width 462 height 173
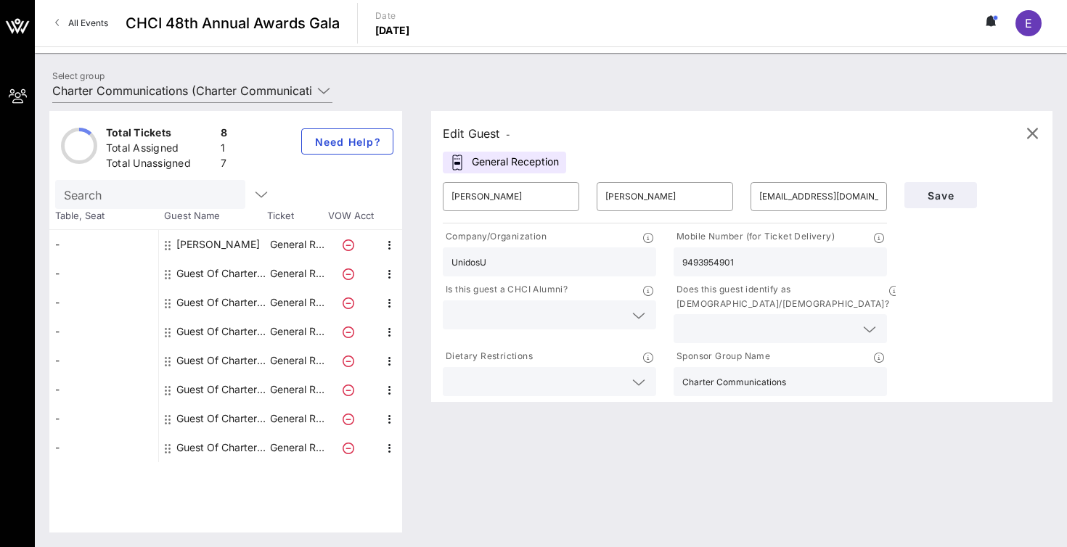
type input "UnidosUS"
drag, startPoint x: 761, startPoint y: 268, endPoint x: 676, endPoint y: 262, distance: 84.4
click at [676, 262] on div "9493954901" at bounding box center [780, 261] width 213 height 29
click at [848, 192] on input "[EMAIL_ADDRESS][DOMAIN_NAME]" at bounding box center [818, 196] width 119 height 23
click at [930, 200] on span "Save" at bounding box center [940, 195] width 49 height 12
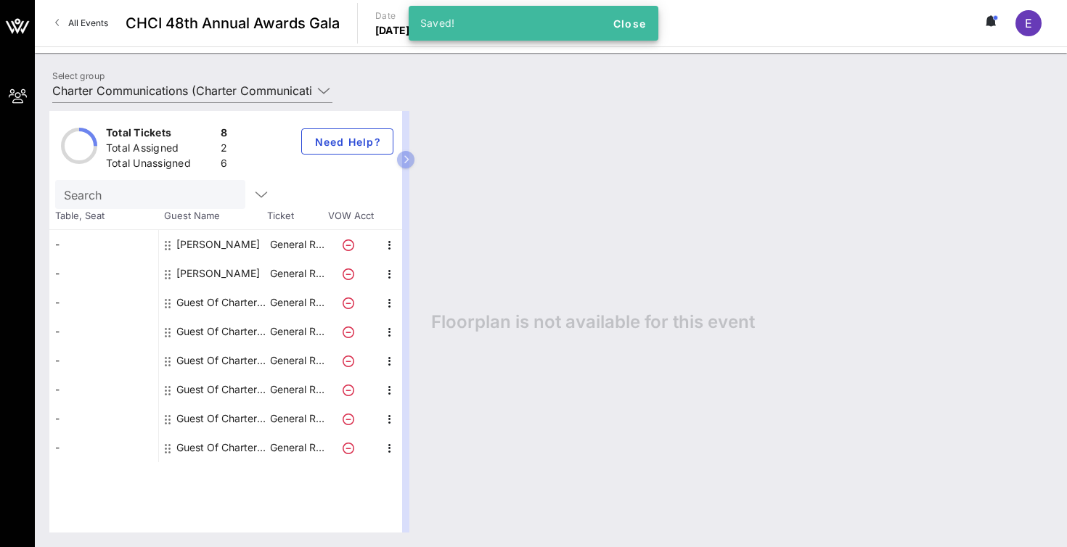
click at [202, 302] on div "Guest Of Charter Communications" at bounding box center [221, 302] width 91 height 29
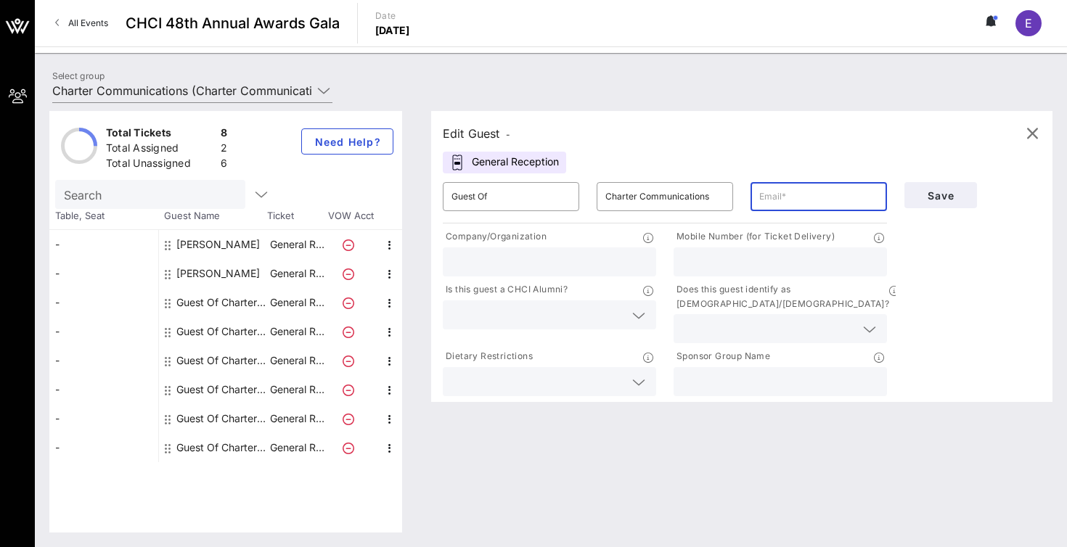
click at [775, 194] on input "text" at bounding box center [818, 196] width 119 height 23
paste input "[EMAIL_ADDRESS][DOMAIN_NAME]"
type input "[EMAIL_ADDRESS][DOMAIN_NAME]"
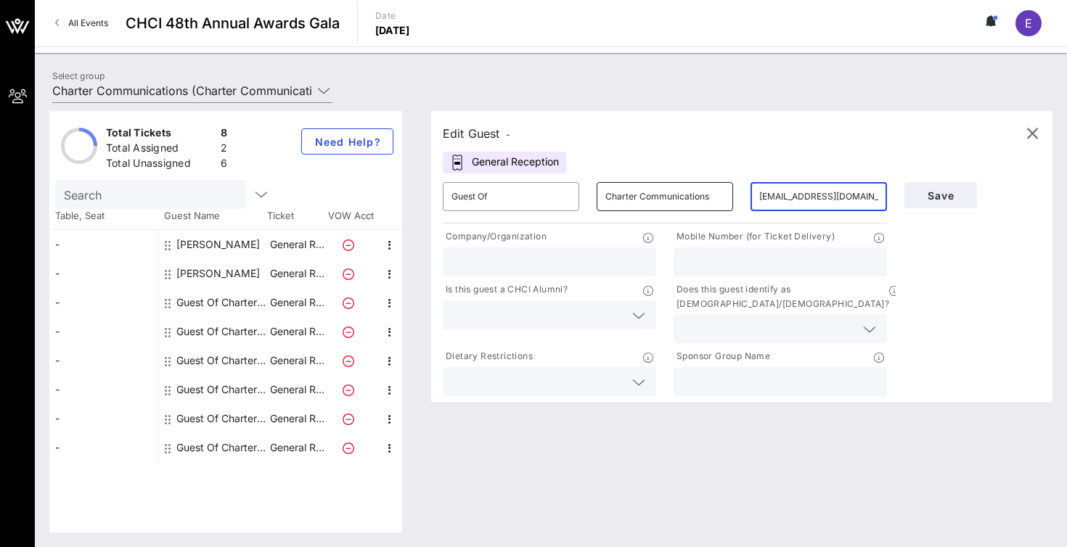
click at [659, 195] on input "Charter Communications" at bounding box center [664, 196] width 119 height 23
click at [659, 194] on input "Charter Communications" at bounding box center [664, 196] width 119 height 23
click at [736, 372] on input "text" at bounding box center [780, 381] width 196 height 19
paste input "Charter Communications"
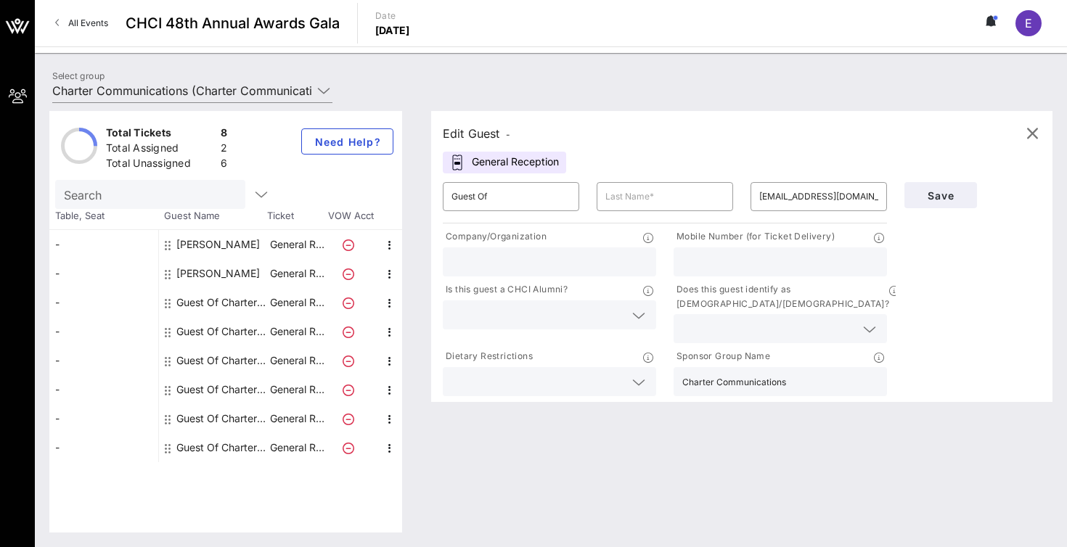
type input "Charter Communications"
click at [647, 178] on div "​" at bounding box center [665, 196] width 154 height 46
click at [641, 195] on input "text" at bounding box center [664, 196] width 119 height 23
type input "[PERSON_NAME]"
drag, startPoint x: 499, startPoint y: 189, endPoint x: 473, endPoint y: 193, distance: 26.5
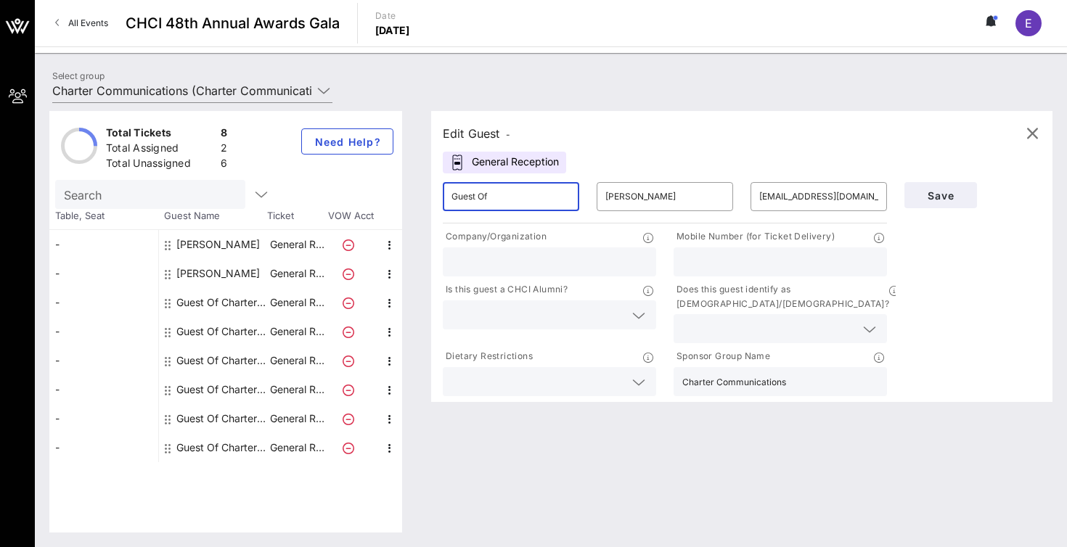
click at [473, 193] on input "Guest Of" at bounding box center [510, 196] width 119 height 23
click at [496, 196] on input "Guest Of" at bounding box center [510, 196] width 119 height 23
type input "[PERSON_NAME]"
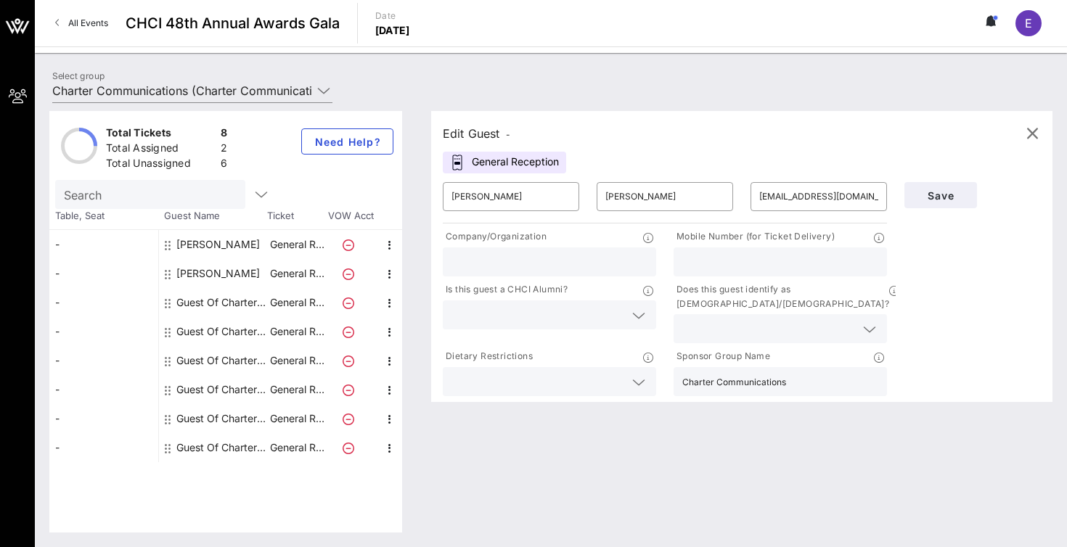
click at [498, 266] on input "text" at bounding box center [549, 262] width 196 height 19
type input "Hispanic Federation"
click at [926, 200] on span "Save" at bounding box center [940, 195] width 49 height 12
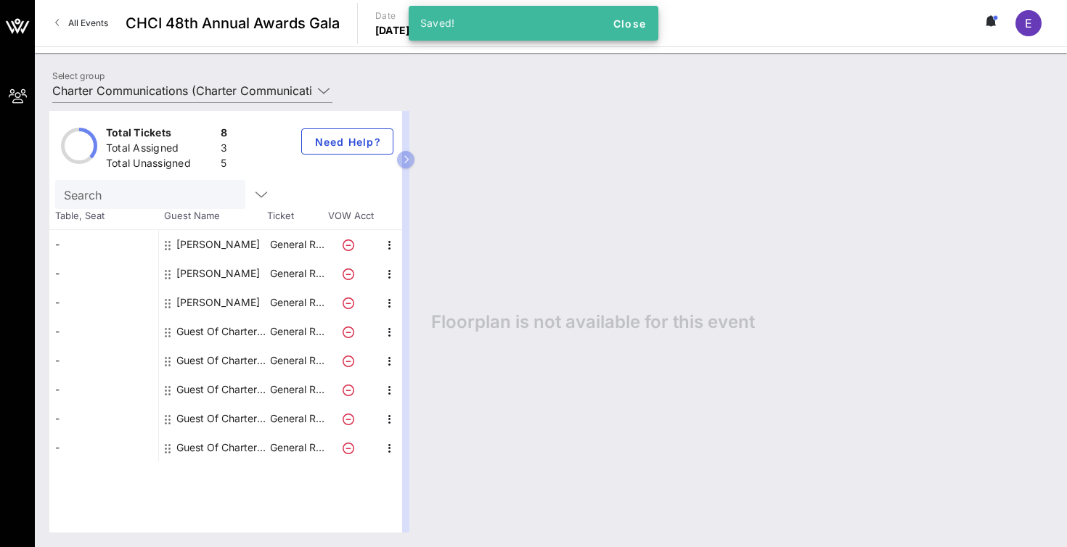
click at [209, 330] on div "Guest Of Charter Communications" at bounding box center [221, 331] width 91 height 29
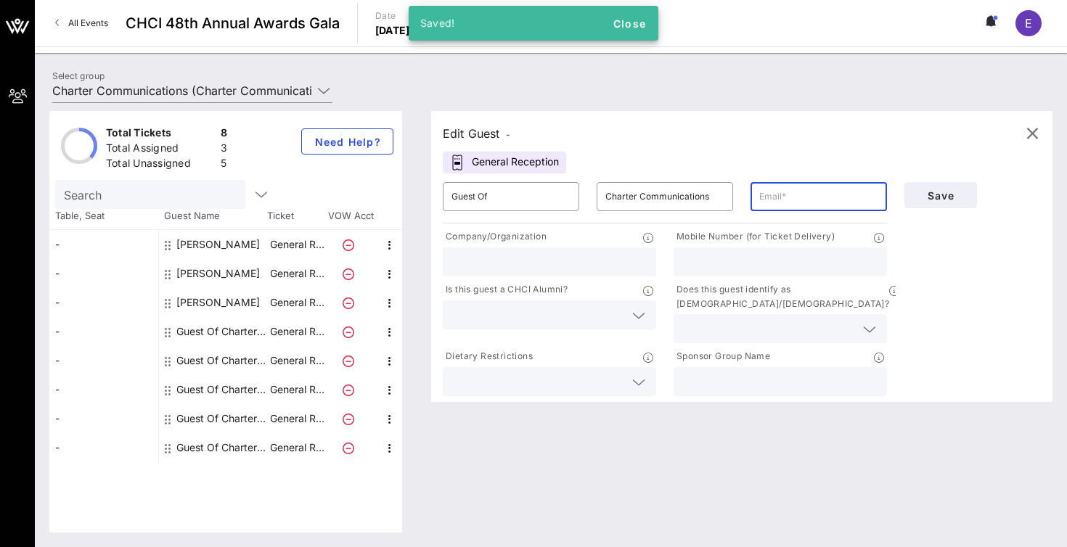
click at [796, 194] on input "text" at bounding box center [818, 196] width 119 height 23
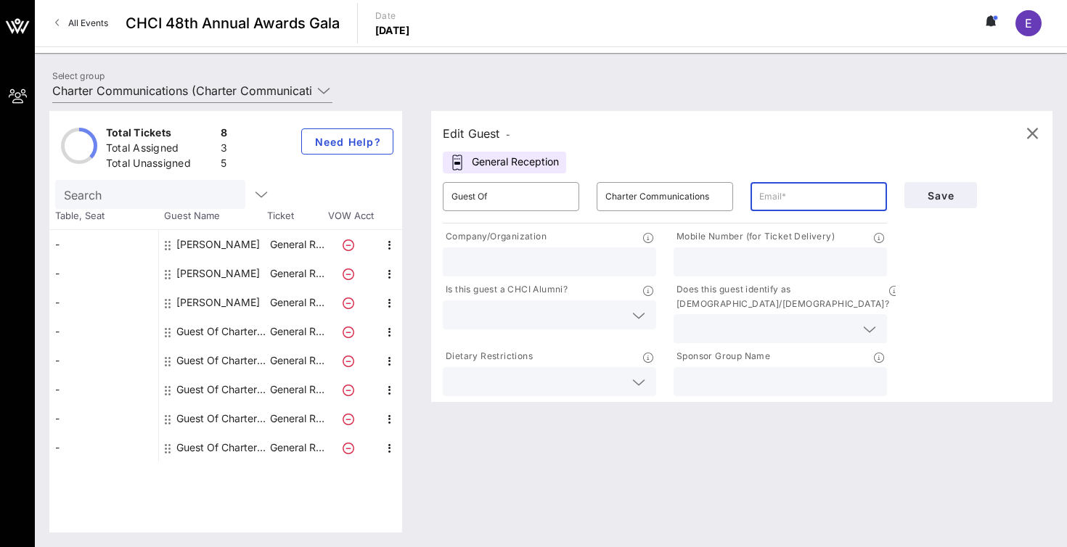
paste input "[EMAIL_ADDRESS][DOMAIN_NAME]"
type input "[EMAIL_ADDRESS][DOMAIN_NAME]"
click at [674, 203] on input "Charter Communications" at bounding box center [664, 196] width 119 height 23
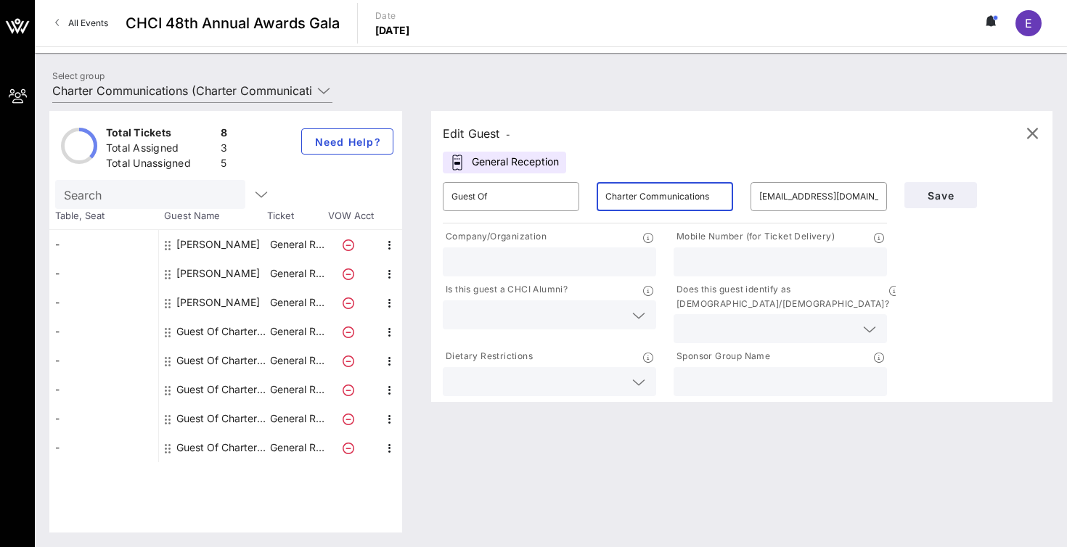
click at [674, 203] on input "Charter Communications" at bounding box center [664, 196] width 119 height 23
click at [703, 372] on input "text" at bounding box center [780, 381] width 196 height 19
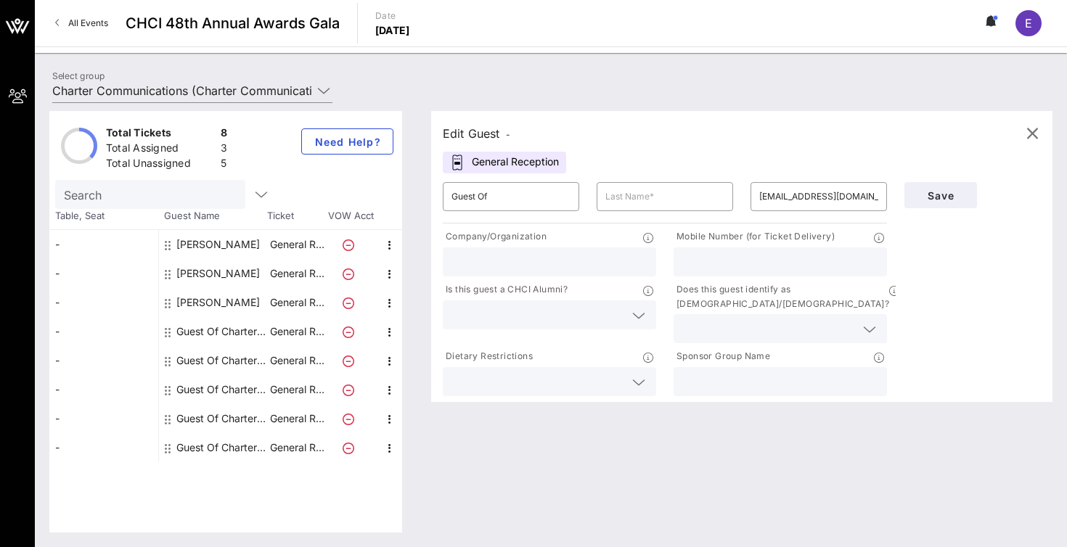
paste input "Charter Communications"
type input "Charter Communications"
click at [489, 197] on input "Guest Of" at bounding box center [510, 196] width 119 height 23
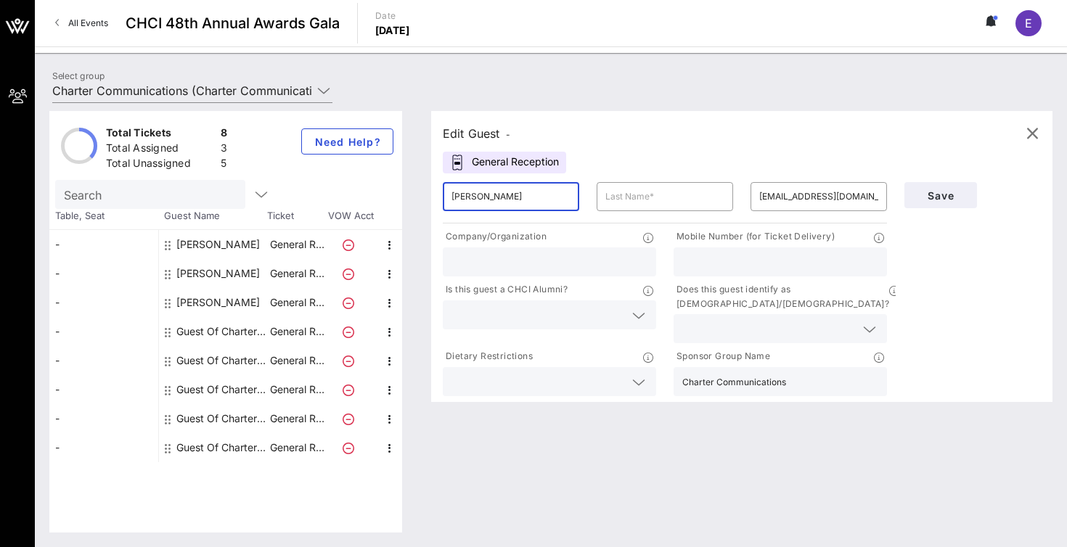
type input "[PERSON_NAME]"
click at [475, 259] on input "text" at bounding box center [549, 262] width 196 height 19
paste input "The International Economy Magazine"
type input "The International Economy Magazine"
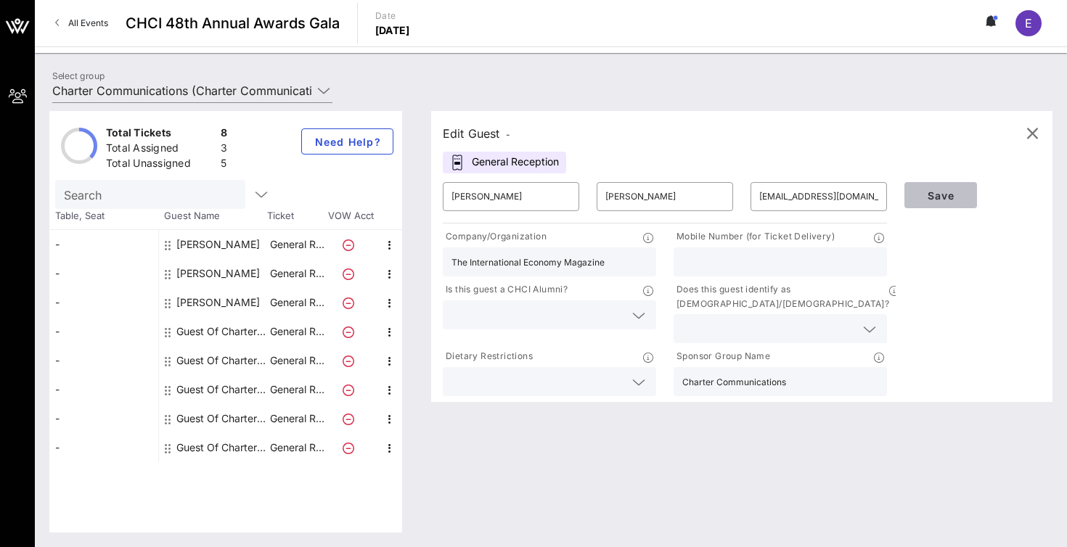
click at [930, 202] on button "Save" at bounding box center [940, 195] width 73 height 26
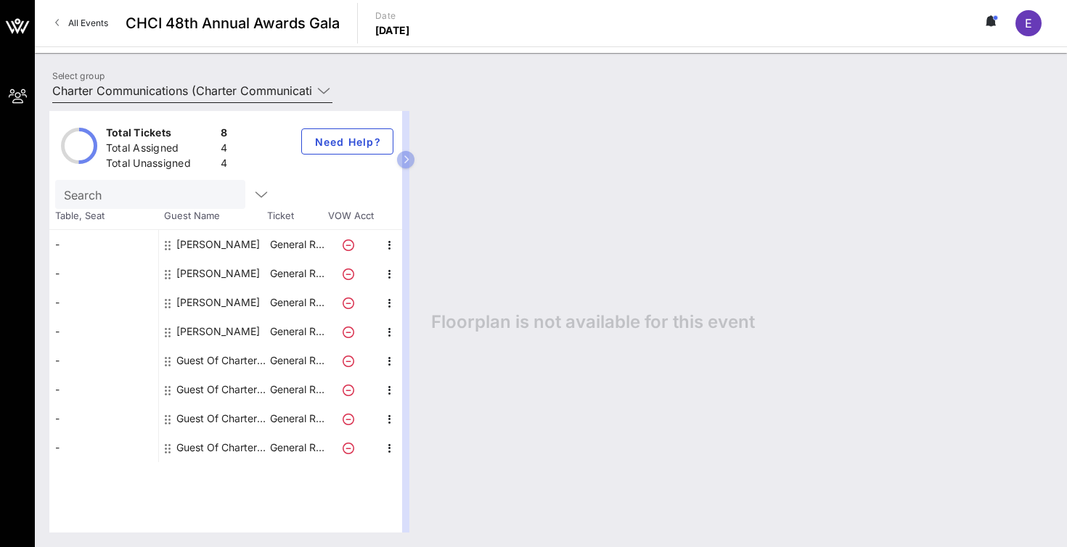
click at [315, 94] on div at bounding box center [323, 90] width 17 height 17
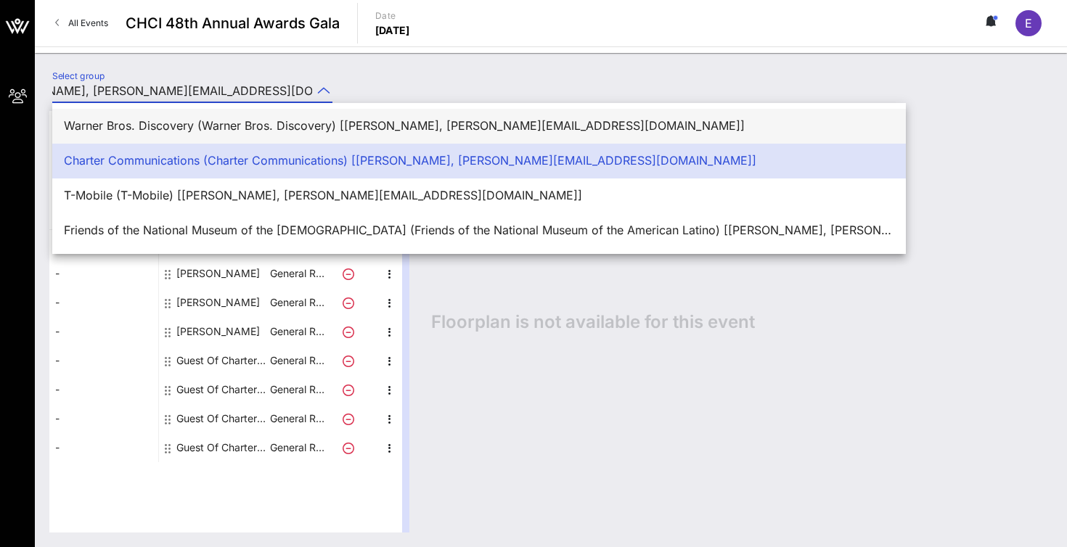
click at [263, 126] on div "Warner Bros. Discovery (Warner Bros. Discovery) [[PERSON_NAME], [PERSON_NAME][E…" at bounding box center [479, 126] width 830 height 14
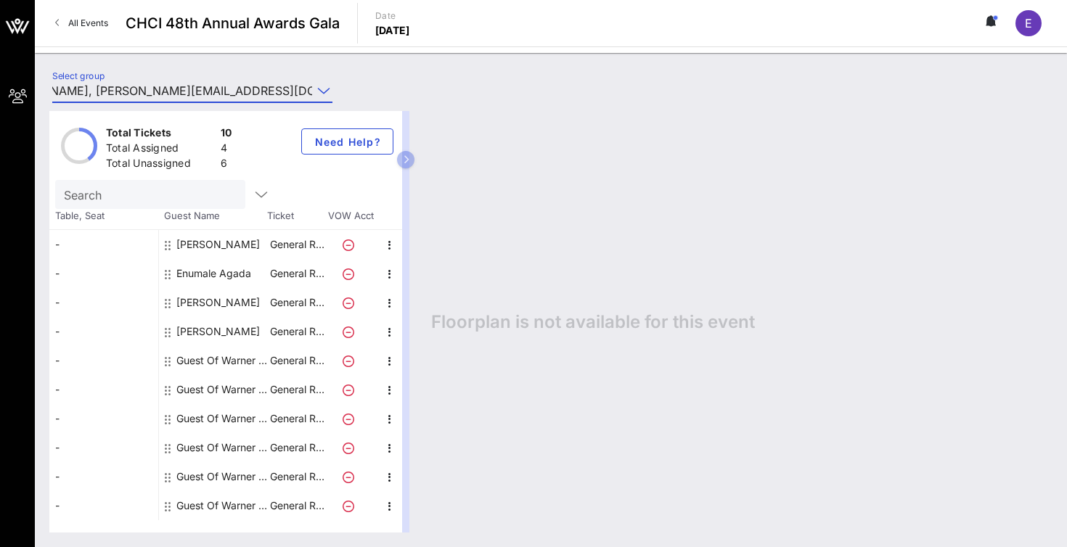
scroll to position [0, 0]
click at [328, 91] on icon at bounding box center [323, 90] width 13 height 17
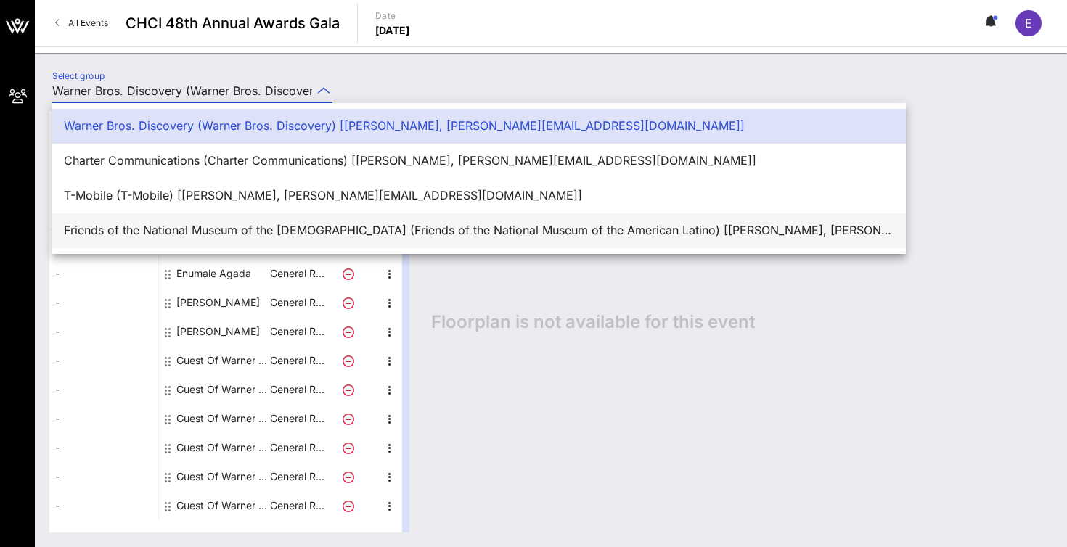
click at [433, 224] on div "Friends of the National Museum of the [DEMOGRAPHIC_DATA] (Friends of the Nation…" at bounding box center [479, 231] width 830 height 14
type input "Friends of the National Museum of the [DEMOGRAPHIC_DATA] (Friends of the Nation…"
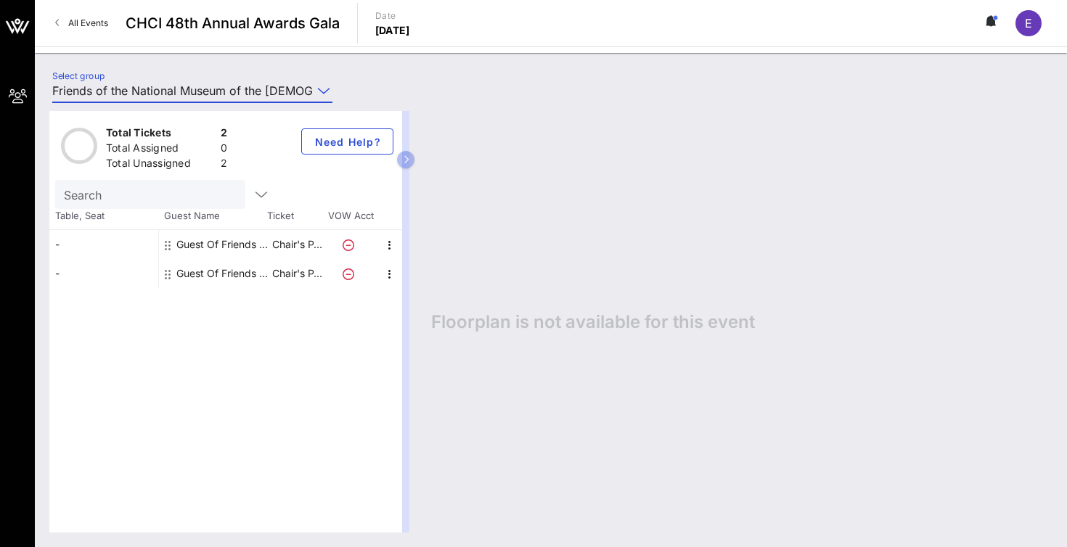
click at [237, 242] on div "Guest Of Friends of the National Museum of the American Latino" at bounding box center [221, 244] width 91 height 29
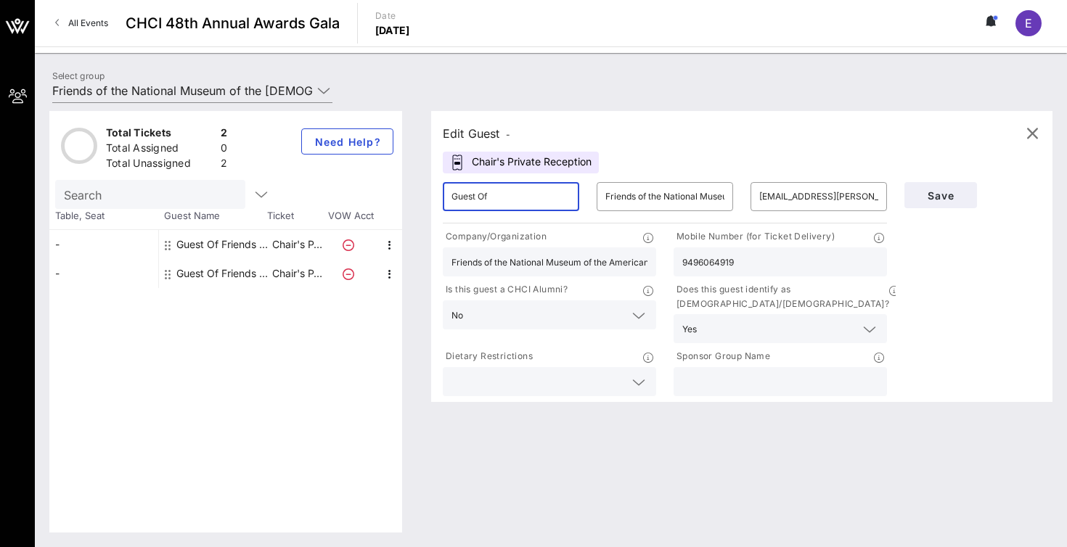
click at [510, 195] on input "Guest Of" at bounding box center [510, 196] width 119 height 23
type input "[PERSON_NAME]"
click at [718, 367] on div at bounding box center [780, 381] width 196 height 29
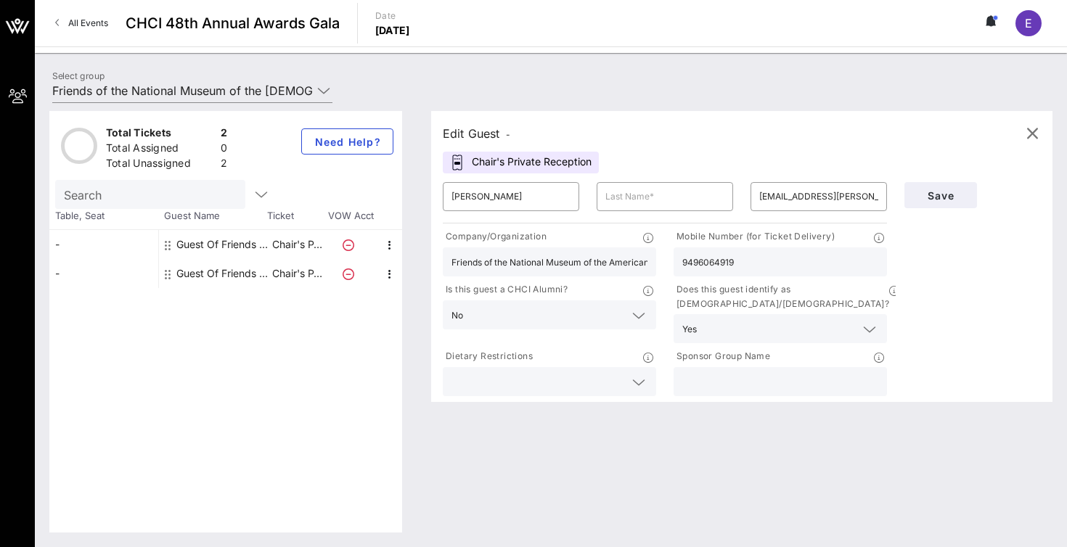
paste input "Friends of the National Museum of the American Latino"
type input "Friends of the National Museum of the American Latino"
click at [651, 190] on input "text" at bounding box center [664, 196] width 119 height 23
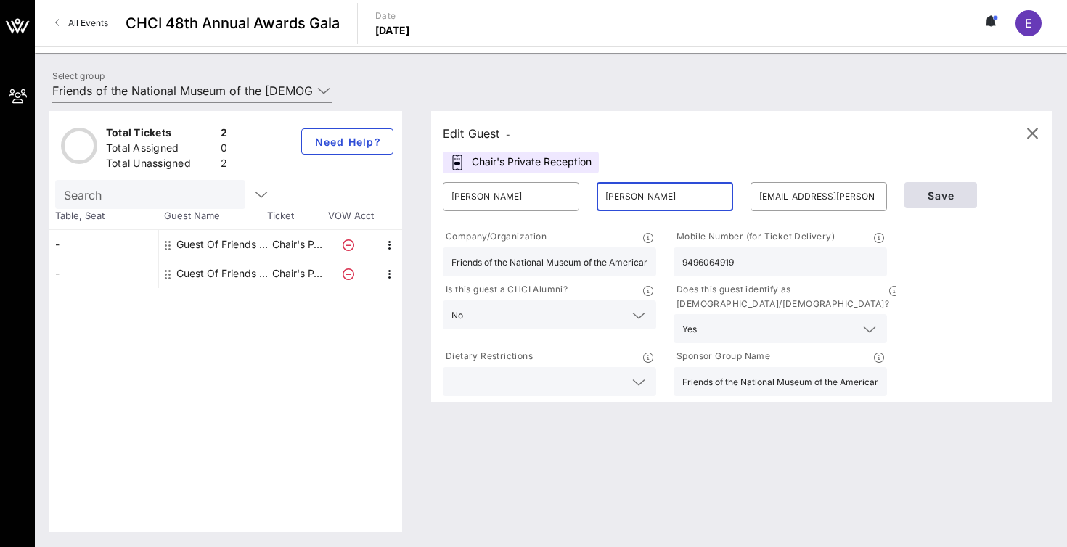
type input "[PERSON_NAME]"
click at [933, 195] on span "Save" at bounding box center [940, 195] width 49 height 12
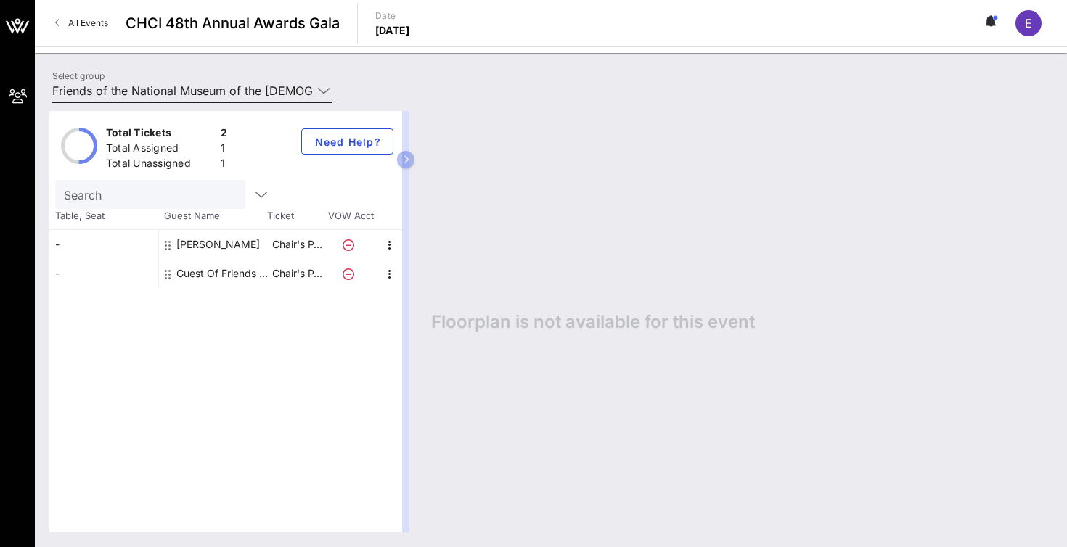
click at [325, 89] on icon at bounding box center [323, 90] width 13 height 17
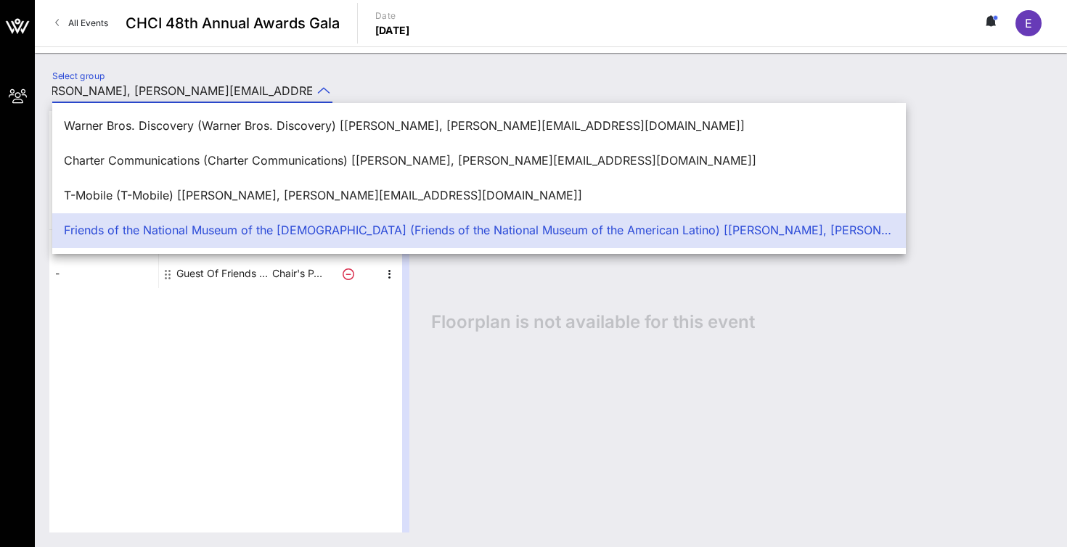
click at [356, 82] on div "Select group Friends of the National Museum of the [DEMOGRAPHIC_DATA] (Friends …" at bounding box center [551, 92] width 1015 height 51
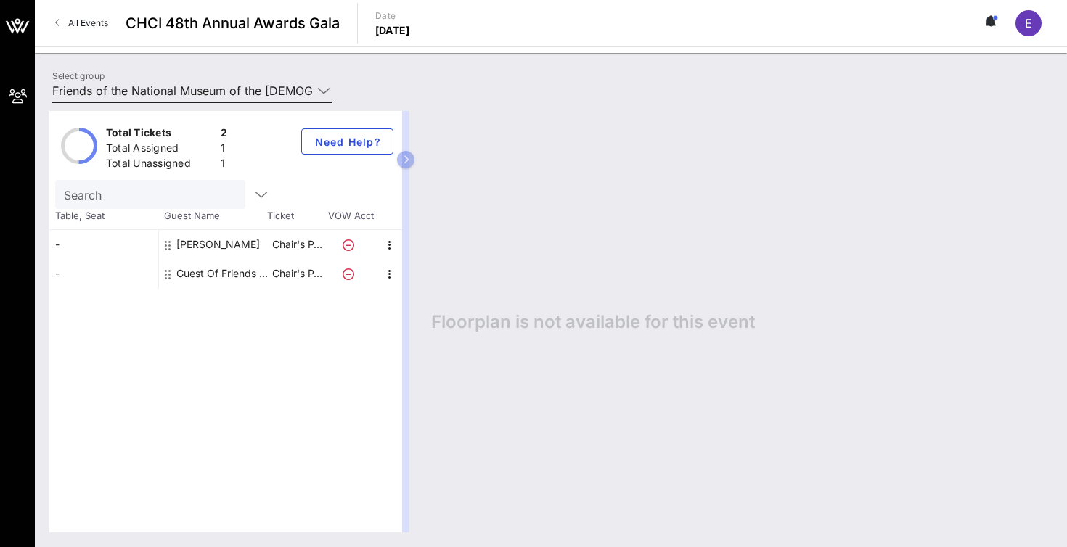
click at [317, 93] on icon at bounding box center [323, 90] width 13 height 17
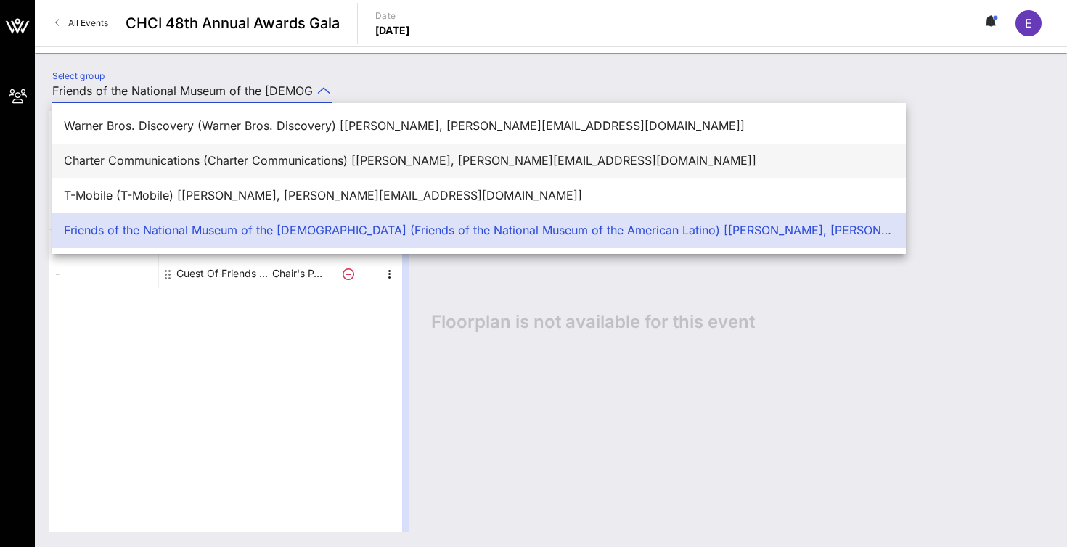
click at [327, 161] on div "Charter Communications (Charter Communications) [[PERSON_NAME], [PERSON_NAME][E…" at bounding box center [479, 161] width 830 height 14
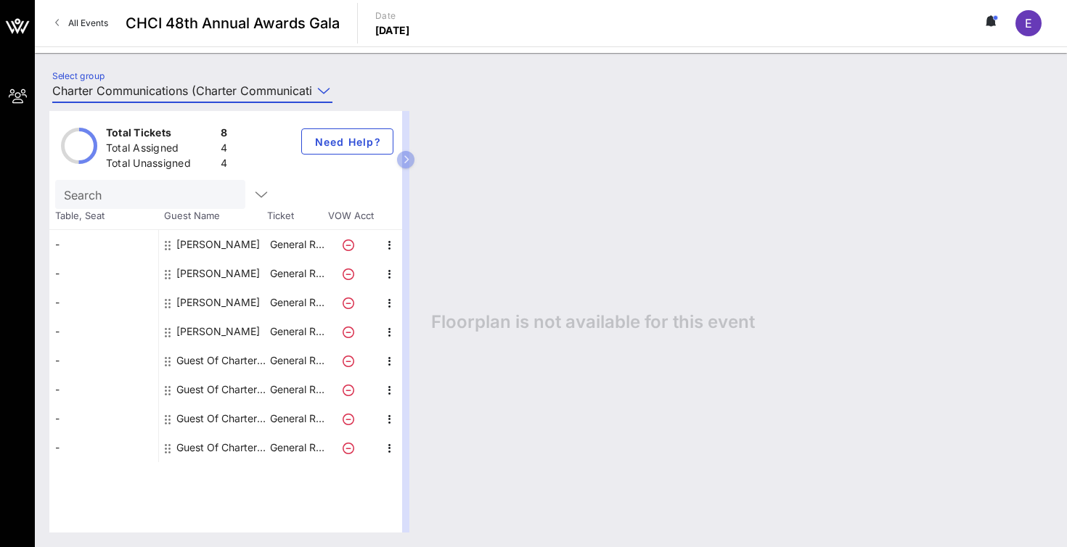
click at [335, 89] on div "Select group Charter Communications (Charter Communications) [[PERSON_NAME], [P…" at bounding box center [193, 94] width 298 height 48
click at [324, 97] on div "Total Tickets 8 Total Assigned 4 Total Unassigned 4 Need Help? Search Table, Se…" at bounding box center [551, 322] width 1032 height 451
click at [311, 89] on input "Charter Communications (Charter Communications) [[PERSON_NAME], [PERSON_NAME][E…" at bounding box center [182, 90] width 260 height 23
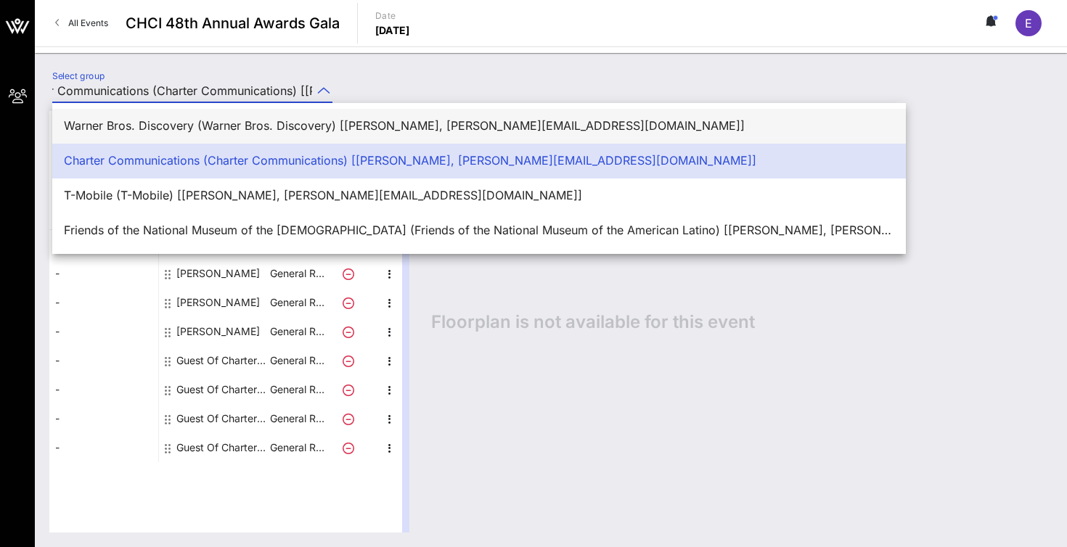
click at [236, 124] on div "Warner Bros. Discovery (Warner Bros. Discovery) [[PERSON_NAME], [PERSON_NAME][E…" at bounding box center [479, 126] width 830 height 14
type input "Warner Bros. Discovery (Warner Bros. Discovery) [[PERSON_NAME], [PERSON_NAME][E…"
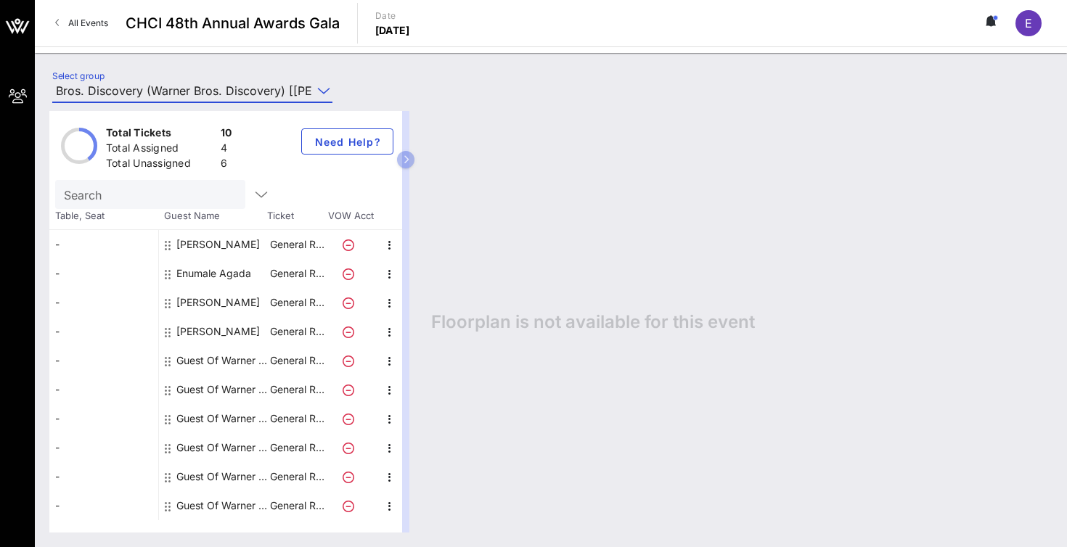
click at [209, 362] on div "Guest Of Warner Bros. Discovery" at bounding box center [221, 360] width 91 height 29
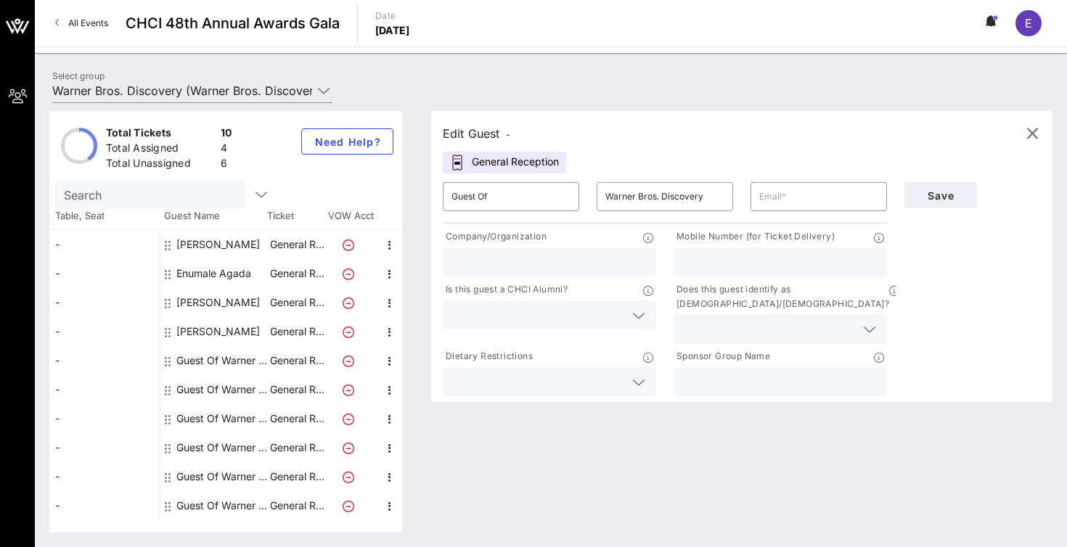
click at [520, 212] on div "​ Guest Of" at bounding box center [511, 196] width 154 height 46
click at [520, 194] on input "Guest Of" at bounding box center [510, 196] width 119 height 23
type input "[PERSON_NAME]"
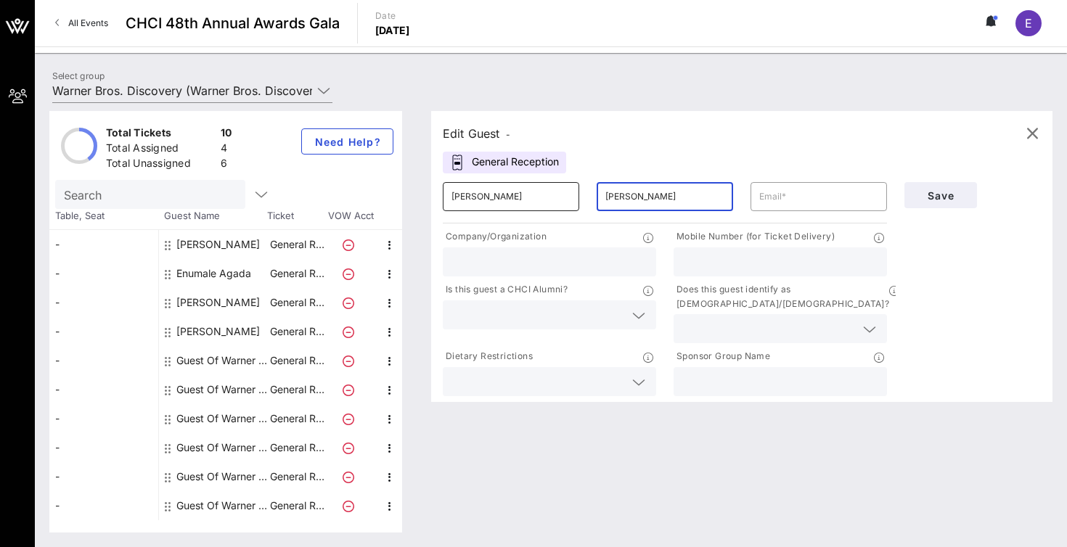
type input "[PERSON_NAME]"
paste input "[EMAIL_ADDRESS][DOMAIN_NAME]"
type input "[EMAIL_ADDRESS][DOMAIN_NAME]"
click at [619, 257] on input "text" at bounding box center [549, 262] width 196 height 19
type input "National"
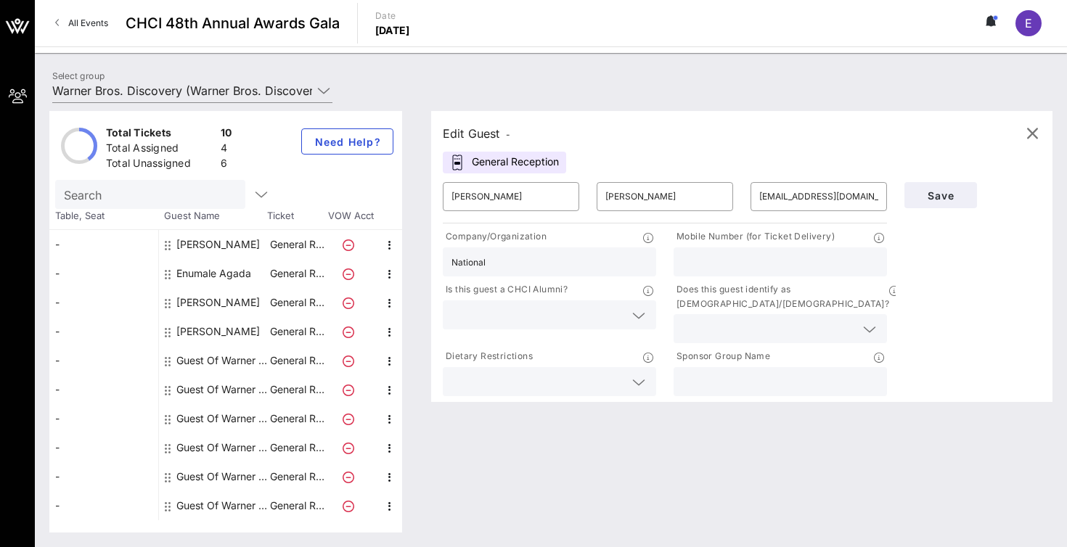
drag, startPoint x: 509, startPoint y: 257, endPoint x: 486, endPoint y: 258, distance: 23.3
click at [486, 258] on input "National" at bounding box center [549, 262] width 196 height 19
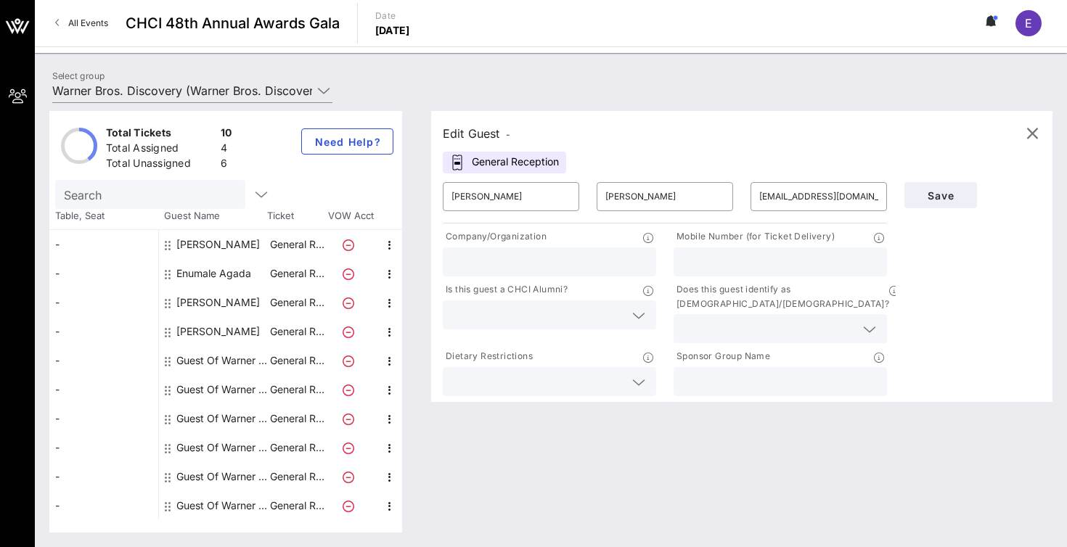
paste input "National Hispanic Foundation for the Arts"
type input "National Hispanic Foundation for the Arts"
click at [737, 381] on div at bounding box center [780, 381] width 196 height 29
type input "Warner Bros. Discovery"
click at [948, 201] on button "Save" at bounding box center [940, 195] width 73 height 26
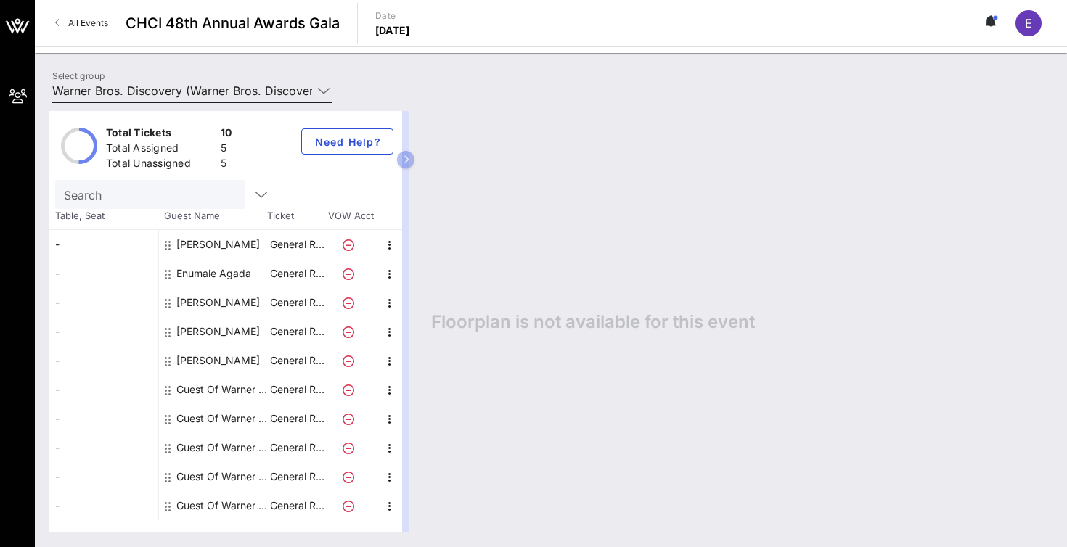
click at [323, 88] on icon at bounding box center [323, 90] width 13 height 17
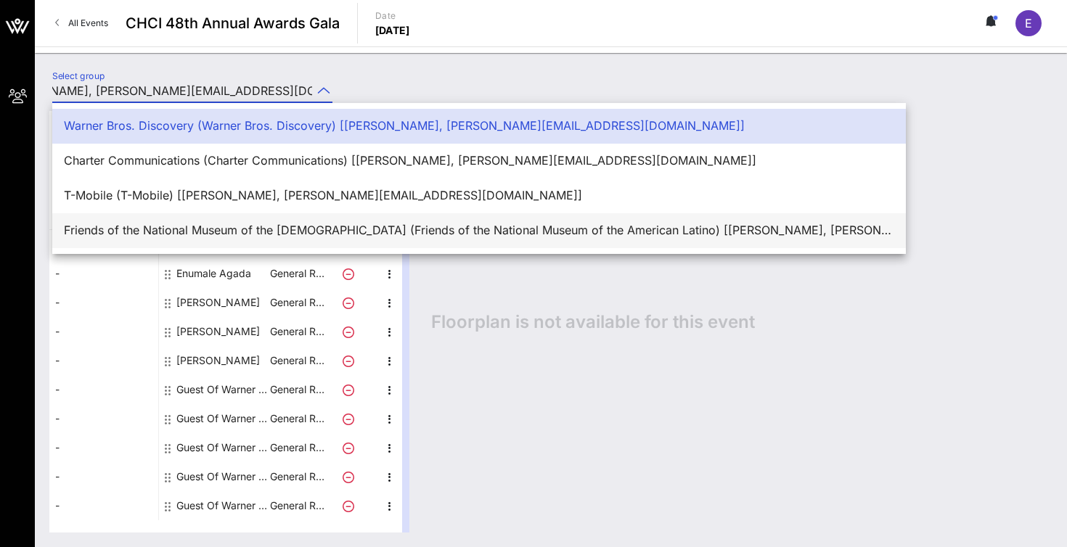
click at [202, 226] on div "Friends of the National Museum of the [DEMOGRAPHIC_DATA] (Friends of the Nation…" at bounding box center [479, 231] width 830 height 14
type input "Friends of the National Museum of the [DEMOGRAPHIC_DATA] (Friends of the Nation…"
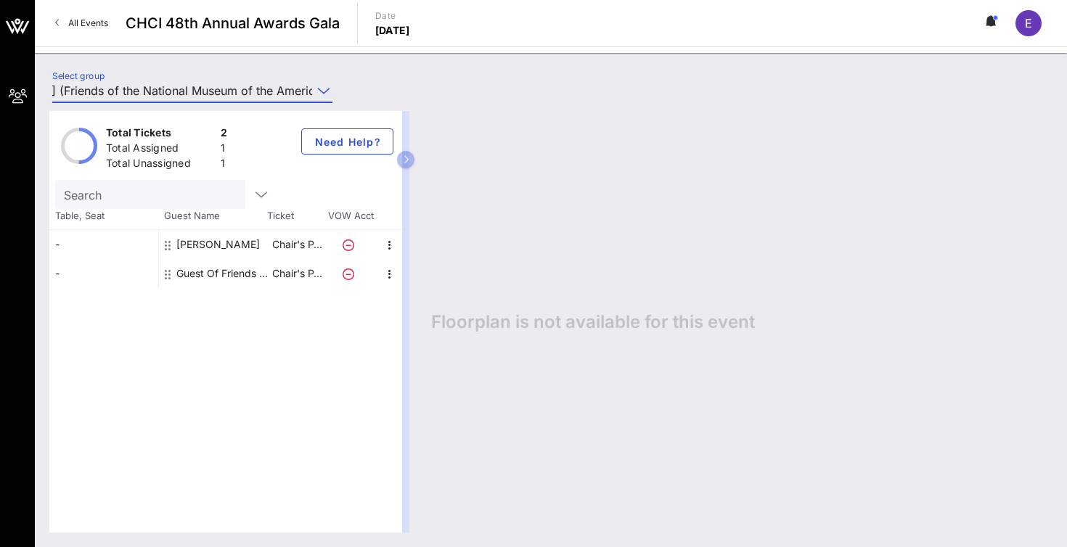
click at [225, 279] on div "Guest Of Friends of the National Museum of the American Latino" at bounding box center [221, 273] width 91 height 29
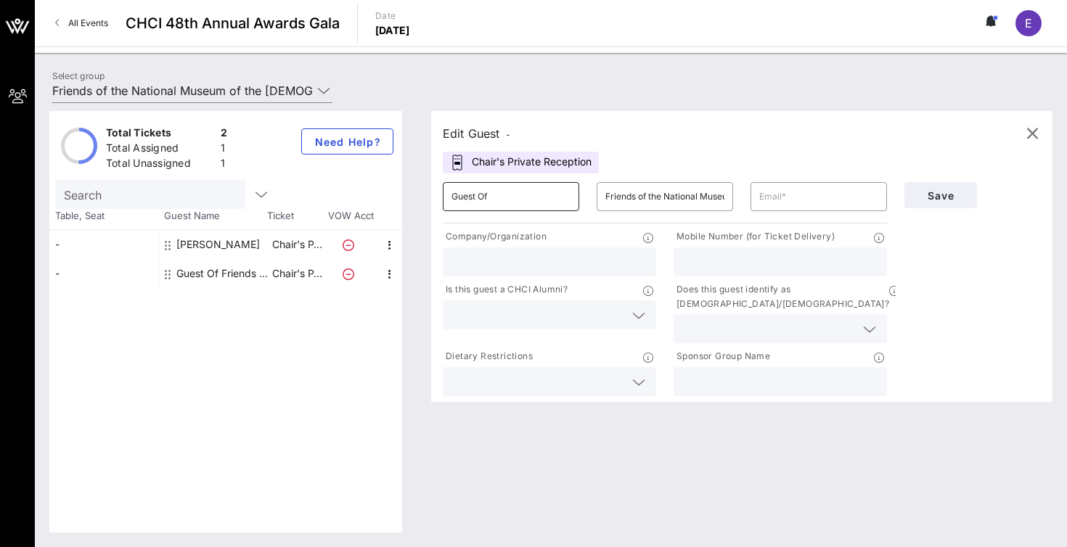
click at [548, 195] on input "Guest Of" at bounding box center [510, 196] width 119 height 23
type input "[PERSON_NAME]"
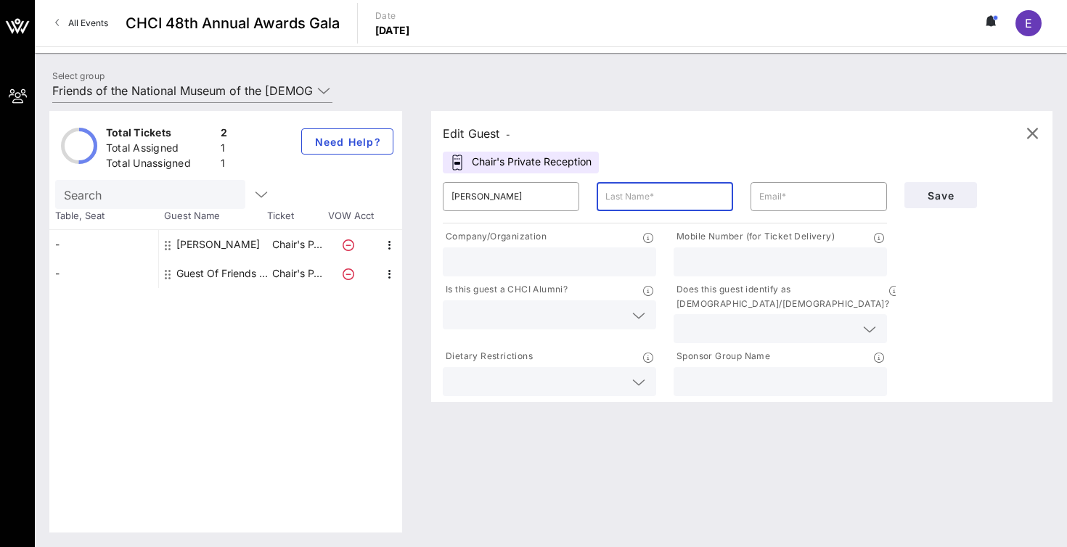
click at [512, 263] on input "text" at bounding box center [549, 262] width 196 height 19
paste input "Friends of the National Museum of the American Latino"
type input "Friends of the National Museum of the American Latino"
click at [689, 195] on input "text" at bounding box center [664, 196] width 119 height 23
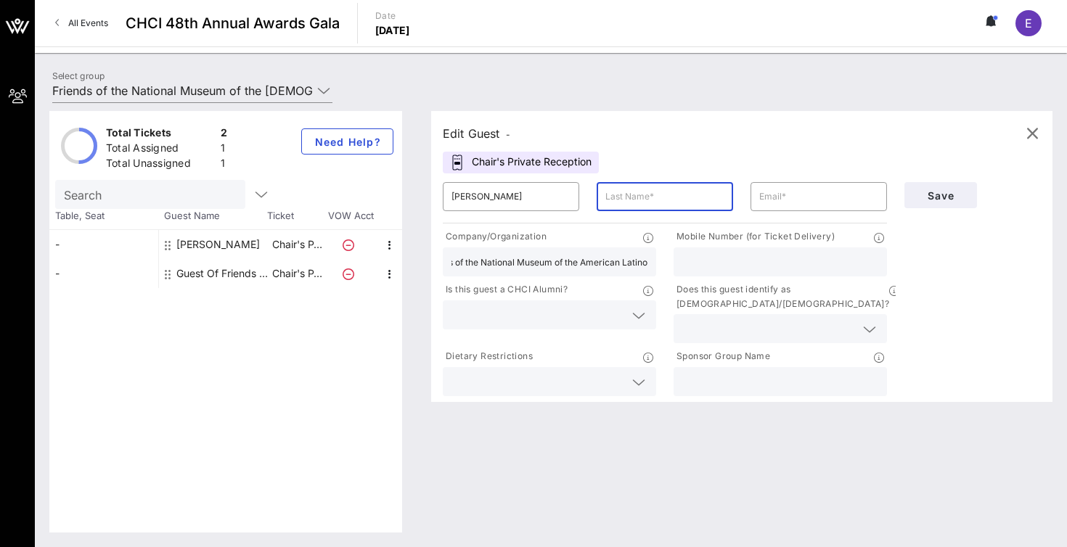
scroll to position [0, 0]
type input "[PERSON_NAME]"
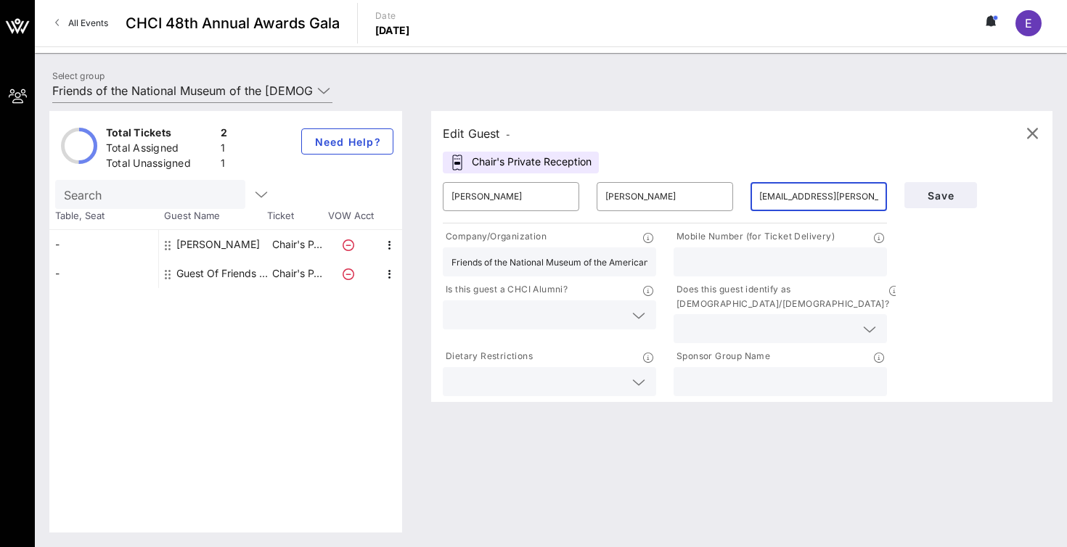
type input "[EMAIL_ADDRESS][PERSON_NAME][DOMAIN_NAME]"
click at [710, 372] on input "text" at bounding box center [780, 381] width 196 height 19
click at [846, 192] on input "[EMAIL_ADDRESS][PERSON_NAME][DOMAIN_NAME]" at bounding box center [818, 196] width 119 height 23
click at [943, 192] on span "Save" at bounding box center [940, 195] width 49 height 12
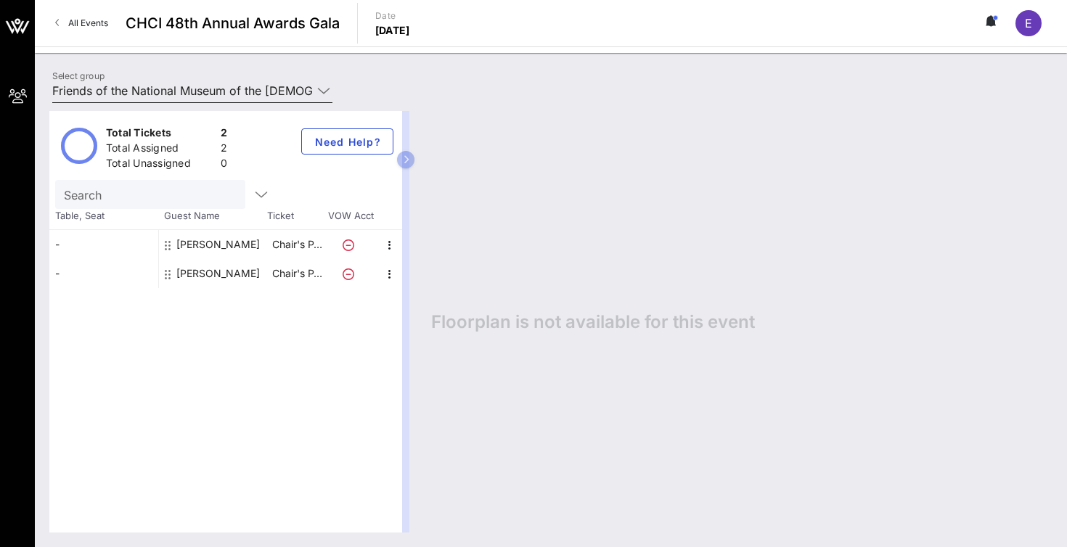
click at [317, 93] on icon at bounding box center [323, 90] width 13 height 17
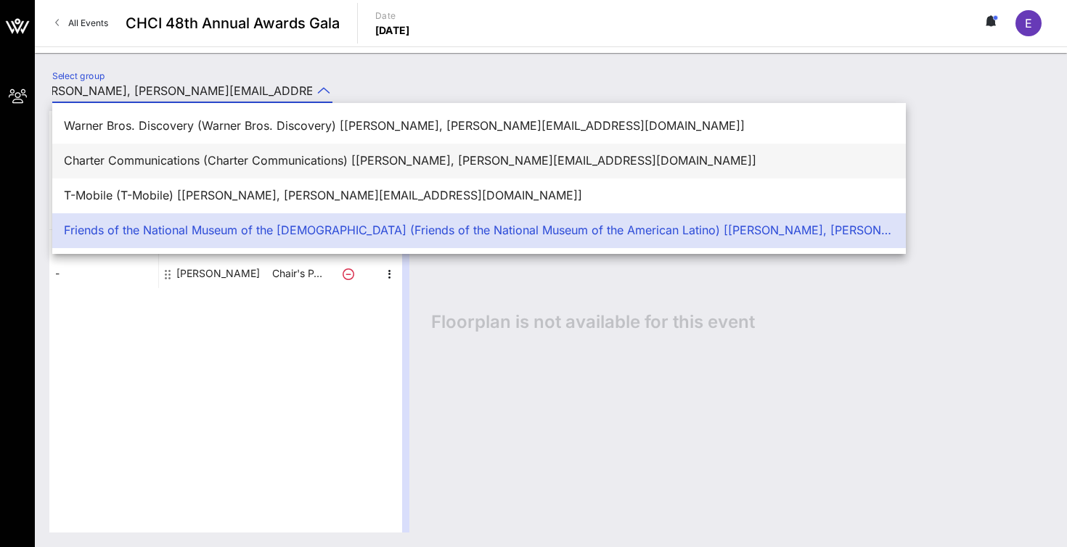
click at [302, 157] on div "Charter Communications (Charter Communications) [[PERSON_NAME], [PERSON_NAME][E…" at bounding box center [479, 161] width 830 height 14
type input "Charter Communications (Charter Communications) [[PERSON_NAME], [PERSON_NAME][E…"
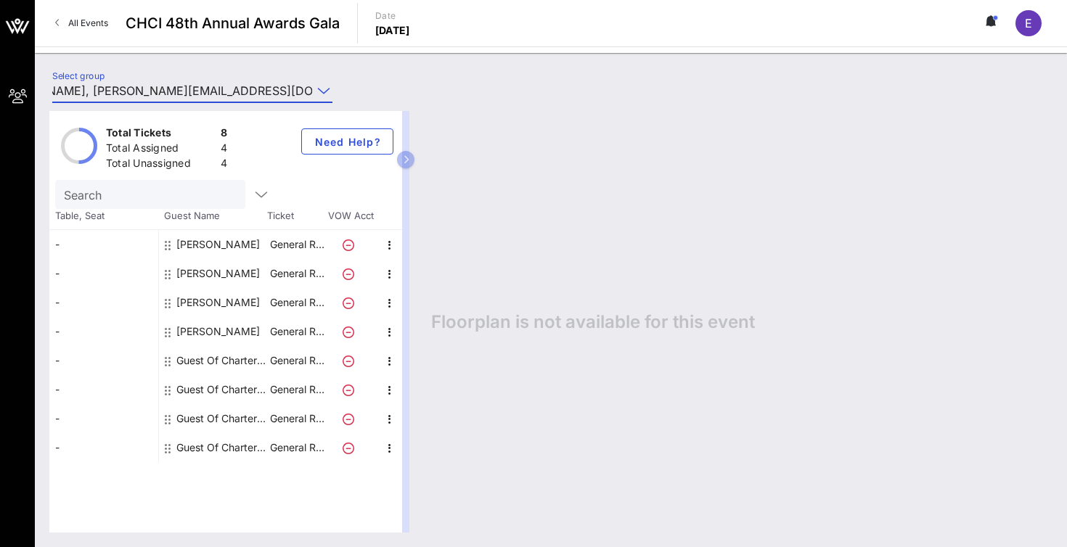
click at [220, 355] on div "Guest Of Charter Communications" at bounding box center [221, 360] width 91 height 29
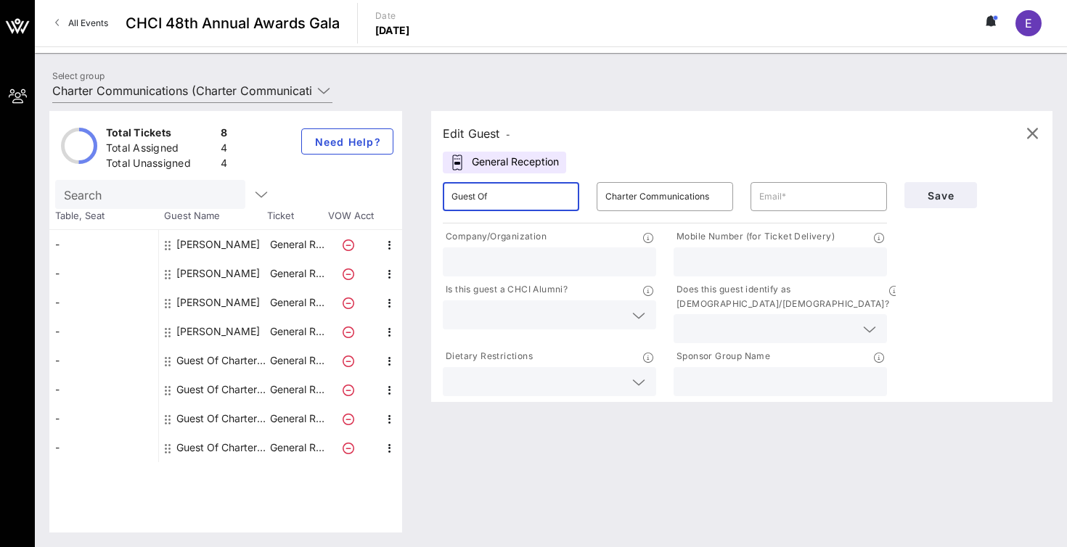
drag, startPoint x: 491, startPoint y: 197, endPoint x: 438, endPoint y: 195, distance: 52.3
click at [438, 195] on div "​ Guest Of" at bounding box center [511, 196] width 154 height 46
click at [928, 202] on button "Save" at bounding box center [940, 195] width 73 height 26
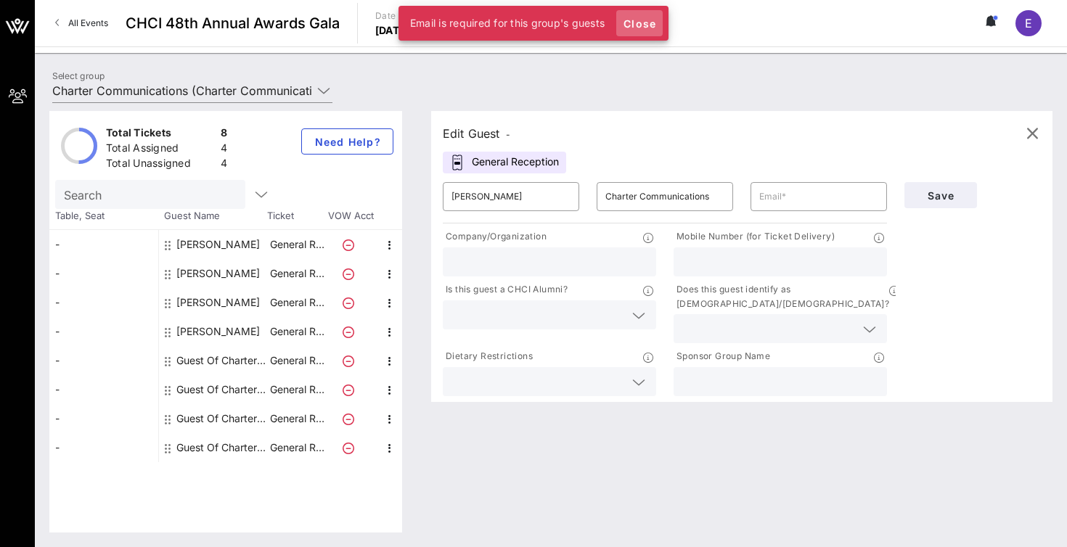
click at [651, 21] on span "Close" at bounding box center [639, 23] width 35 height 12
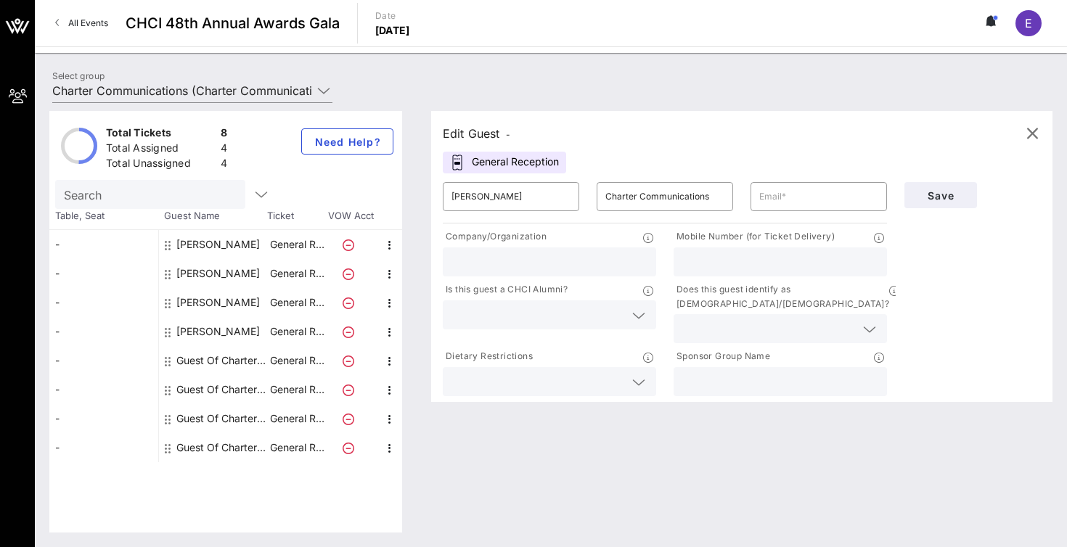
click at [213, 363] on div "Guest Of Charter Communications" at bounding box center [221, 360] width 91 height 29
click at [212, 333] on div "[PERSON_NAME]" at bounding box center [217, 331] width 83 height 29
type input "[PERSON_NAME]"
type input "[PERSON_NAME][EMAIL_ADDRESS][DOMAIN_NAME]"
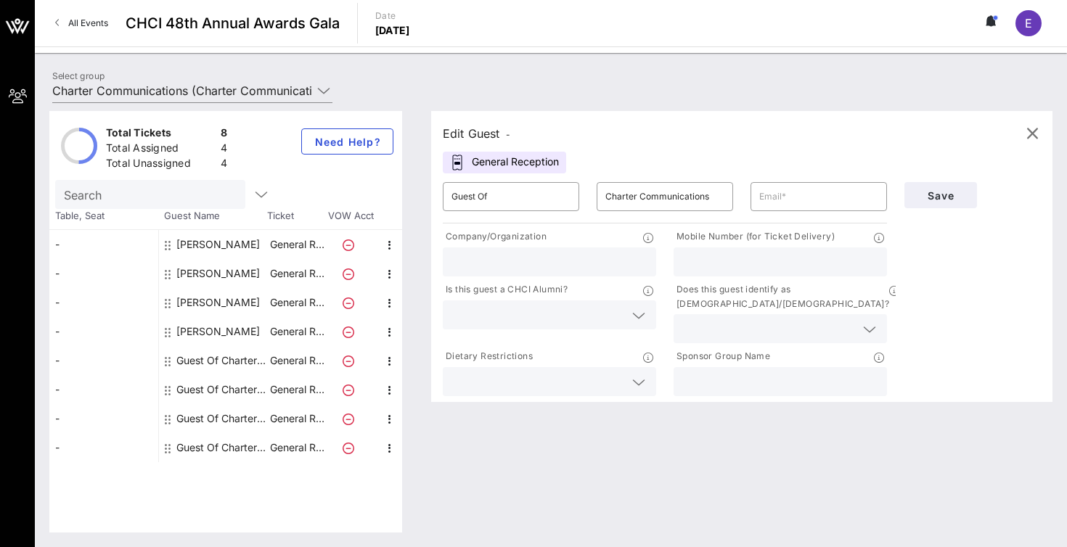
type input "Intersect"
type input "Charter Communications"
